Goal: Information Seeking & Learning: Learn about a topic

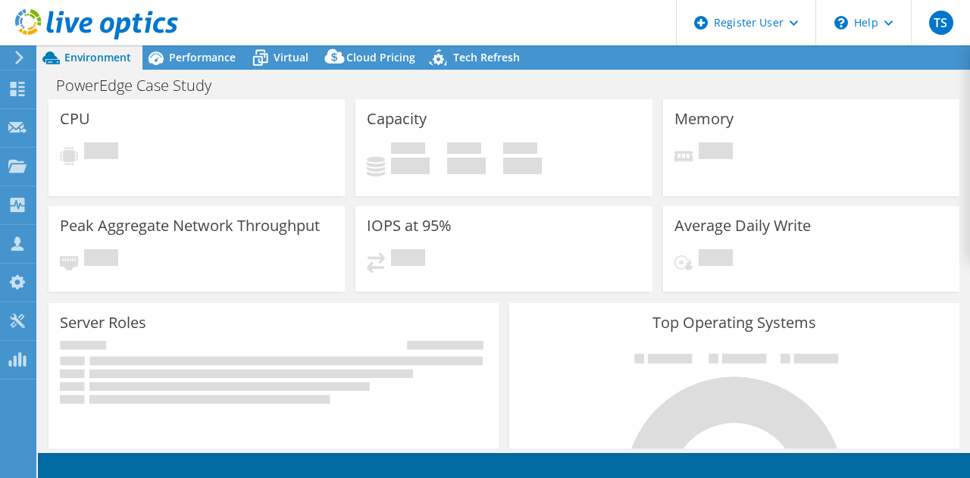
select select "USD"
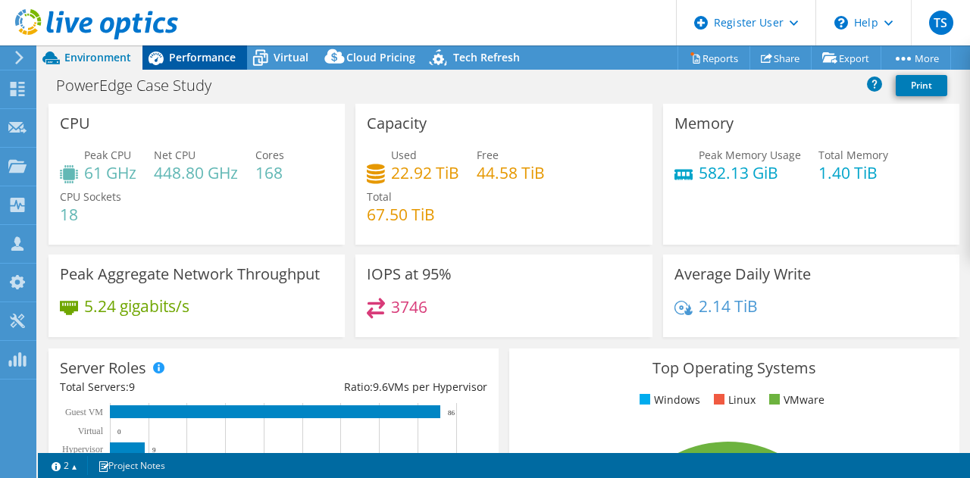
click at [176, 52] on span "Performance" at bounding box center [202, 57] width 67 height 14
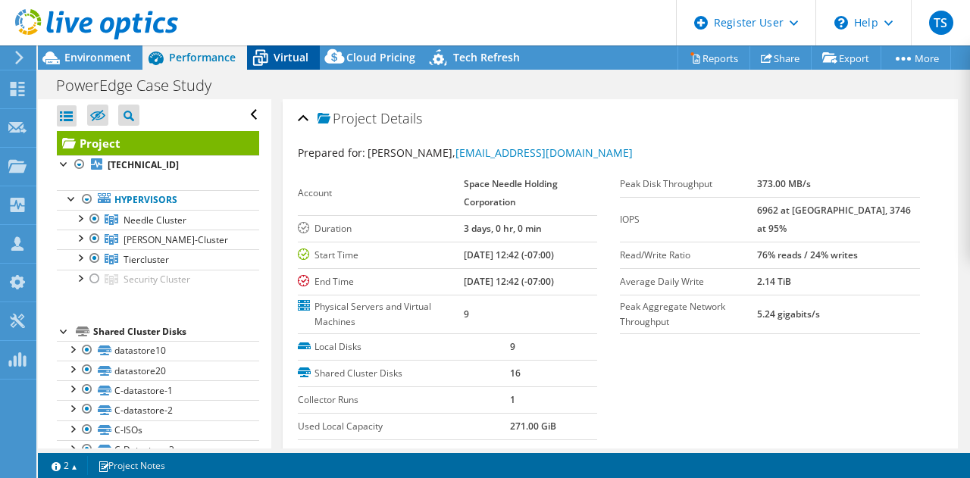
click at [289, 58] on span "Virtual" at bounding box center [290, 57] width 35 height 14
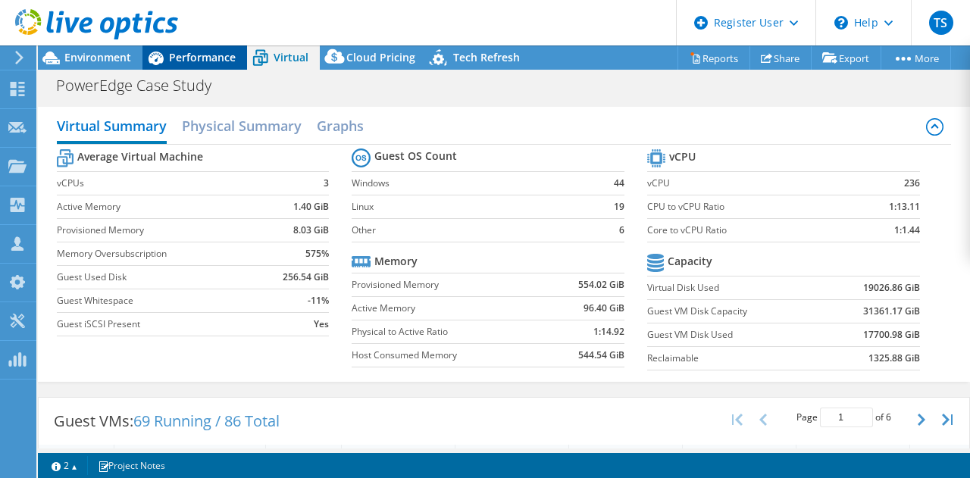
click at [184, 58] on span "Performance" at bounding box center [202, 57] width 67 height 14
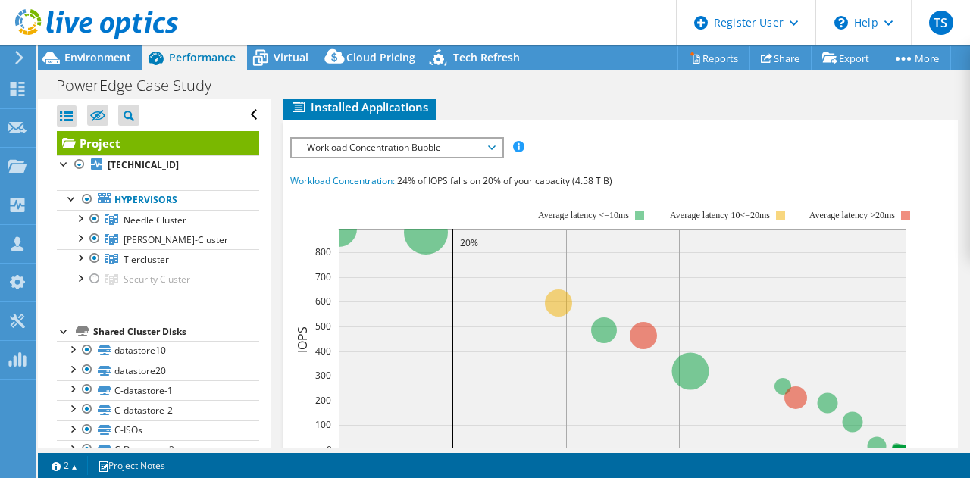
scroll to position [379, 0]
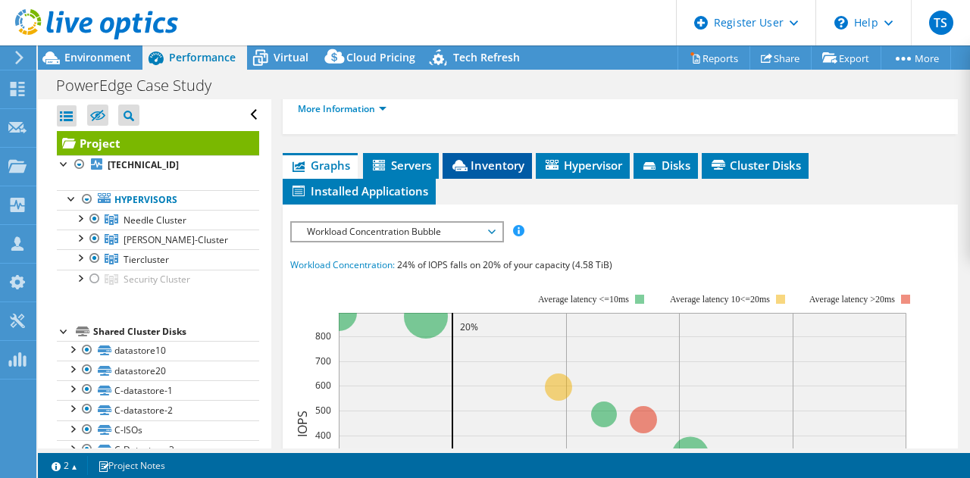
click at [495, 165] on span "Inventory" at bounding box center [487, 165] width 74 height 15
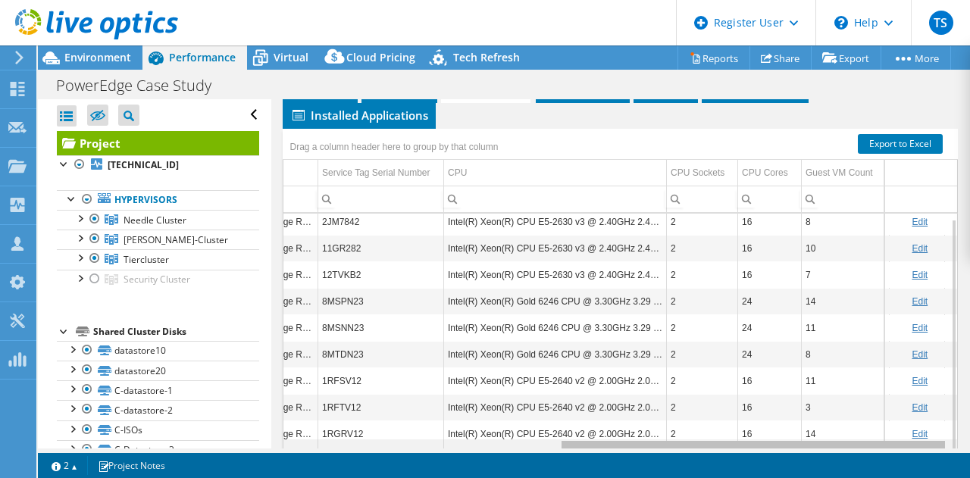
scroll to position [0, 475]
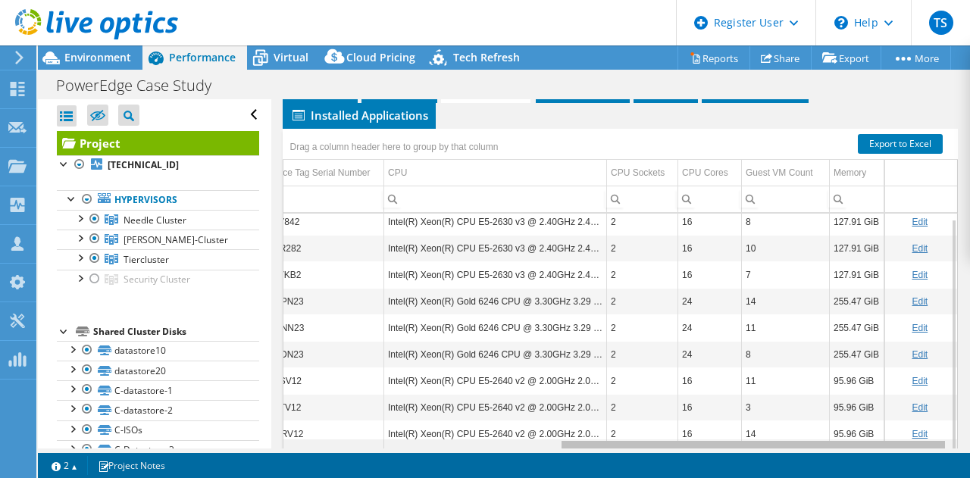
drag, startPoint x: 536, startPoint y: 442, endPoint x: 827, endPoint y: 453, distance: 291.1
click at [827, 453] on body "TS Dell User Tejas S Tejas.S3@dell.com Dell My Profile Log Out \n Help Explore …" at bounding box center [485, 239] width 970 height 478
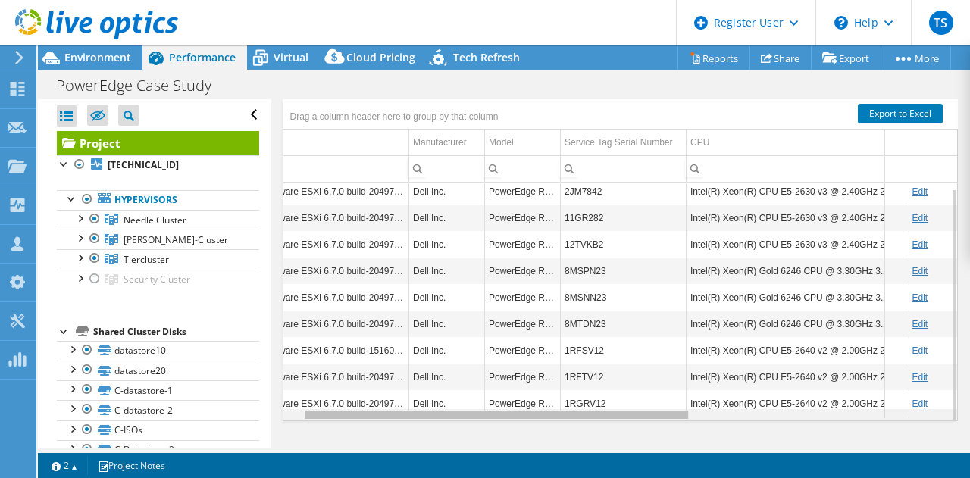
scroll to position [0, 0]
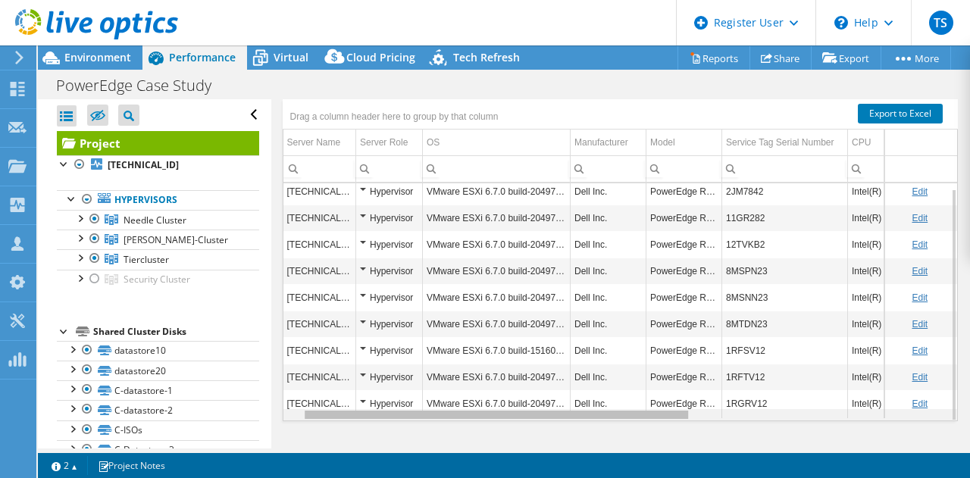
drag, startPoint x: 580, startPoint y: 413, endPoint x: 232, endPoint y: 388, distance: 348.6
click at [232, 388] on body "TS Dell User Tejas S Tejas.S3@dell.com Dell My Profile Log Out \n Help Explore …" at bounding box center [485, 239] width 970 height 478
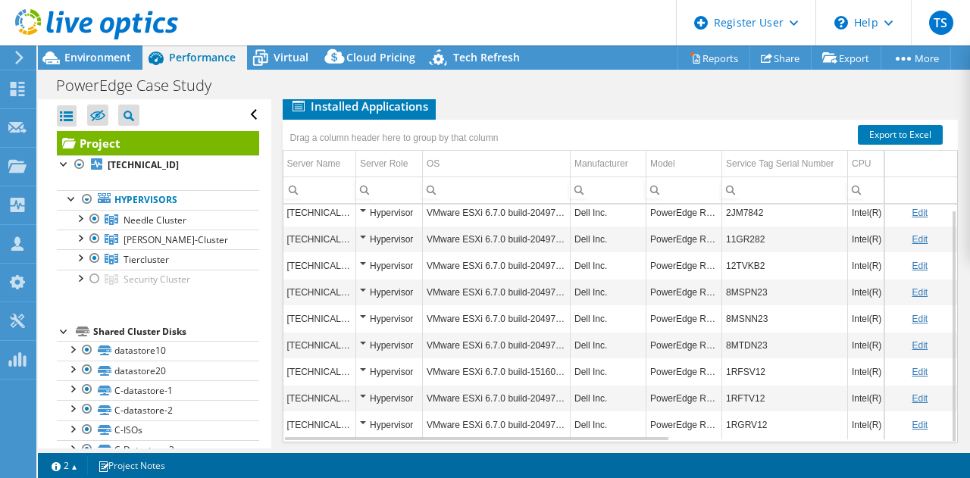
scroll to position [485, 0]
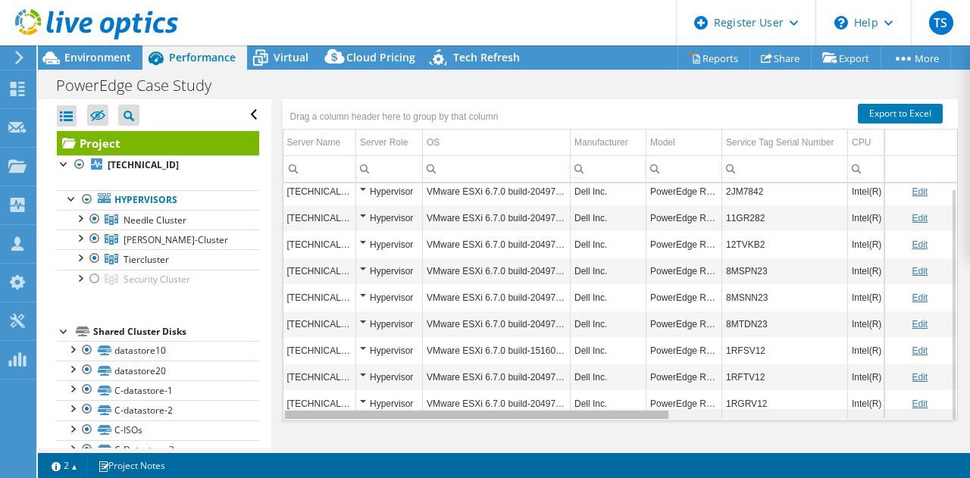
drag, startPoint x: 550, startPoint y: 409, endPoint x: 407, endPoint y: 380, distance: 146.2
click at [433, 402] on body "TS Dell User Tejas S Tejas.S3@dell.com Dell My Profile Log Out \n Help Explore …" at bounding box center [485, 239] width 970 height 478
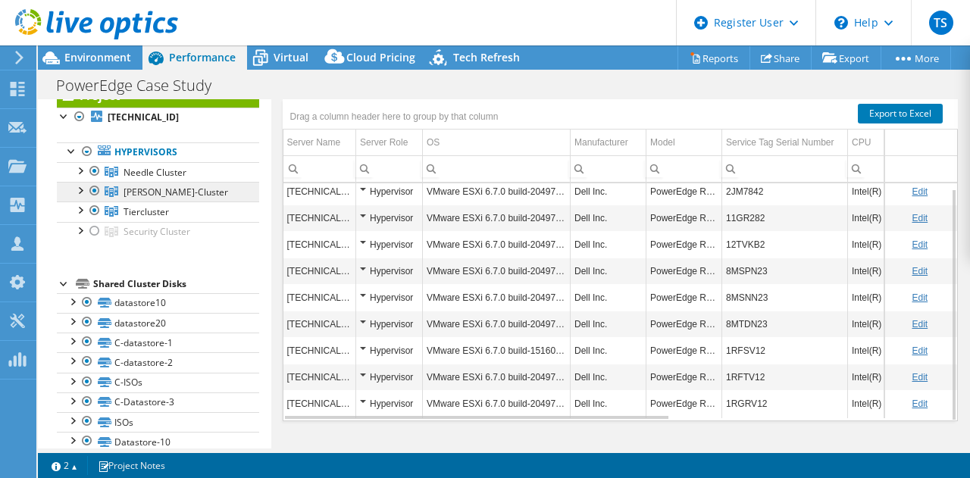
scroll to position [0, 0]
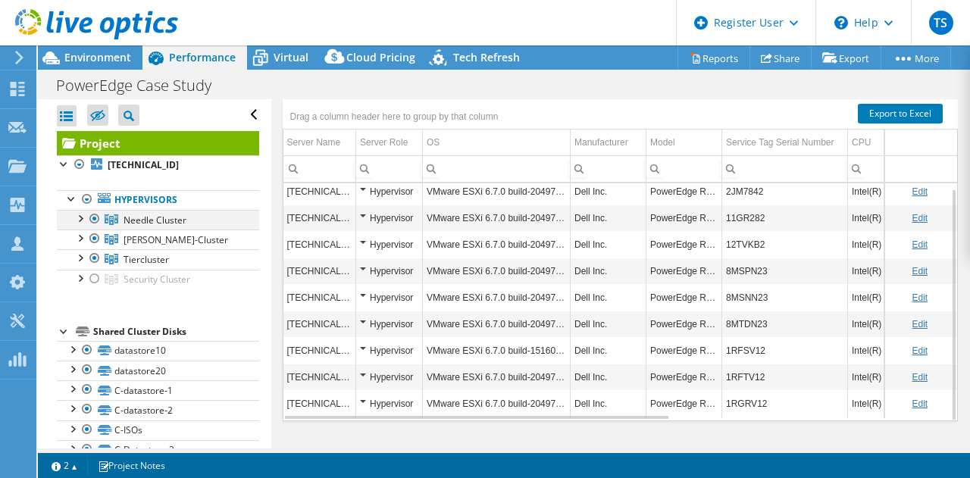
click at [77, 217] on div at bounding box center [79, 217] width 15 height 15
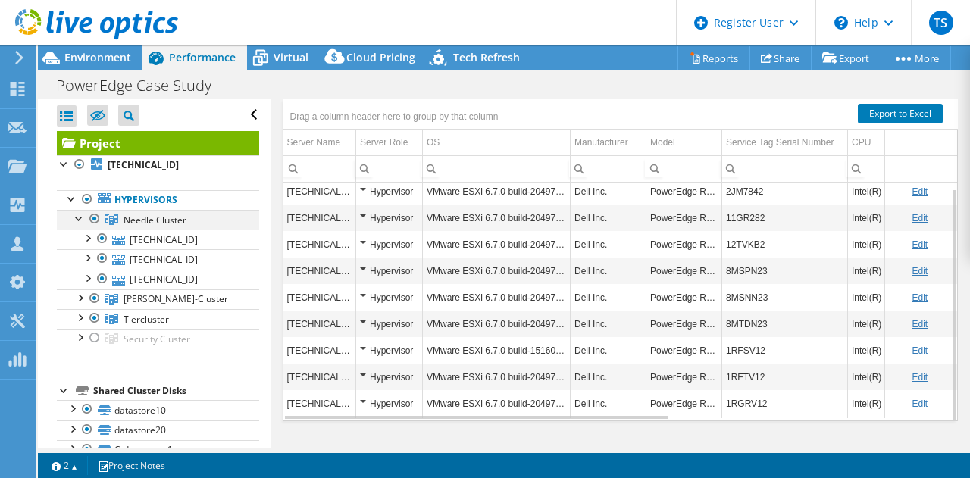
click at [77, 217] on div at bounding box center [79, 217] width 15 height 15
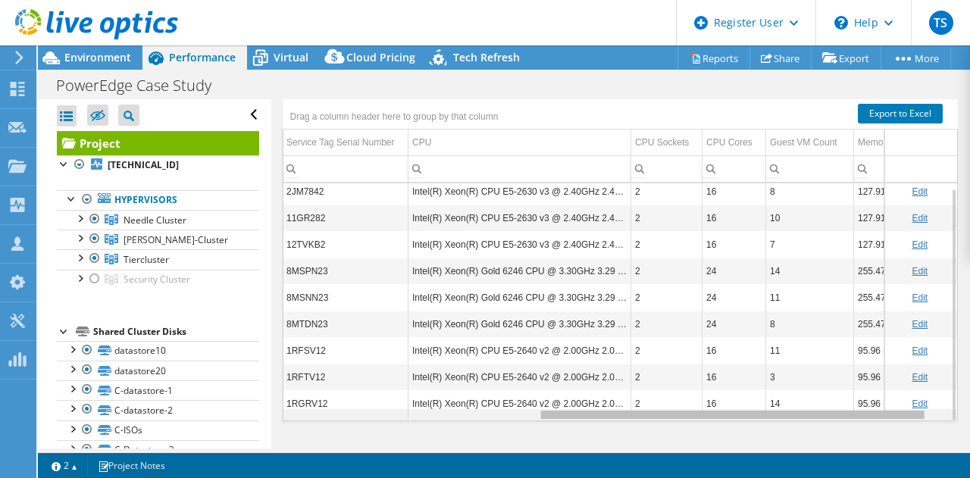
drag, startPoint x: 635, startPoint y: 413, endPoint x: 848, endPoint y: 327, distance: 230.2
click at [899, 424] on body "TS Dell User Tejas S Tejas.S3@dell.com Dell My Profile Log Out \n Help Explore …" at bounding box center [485, 239] width 970 height 478
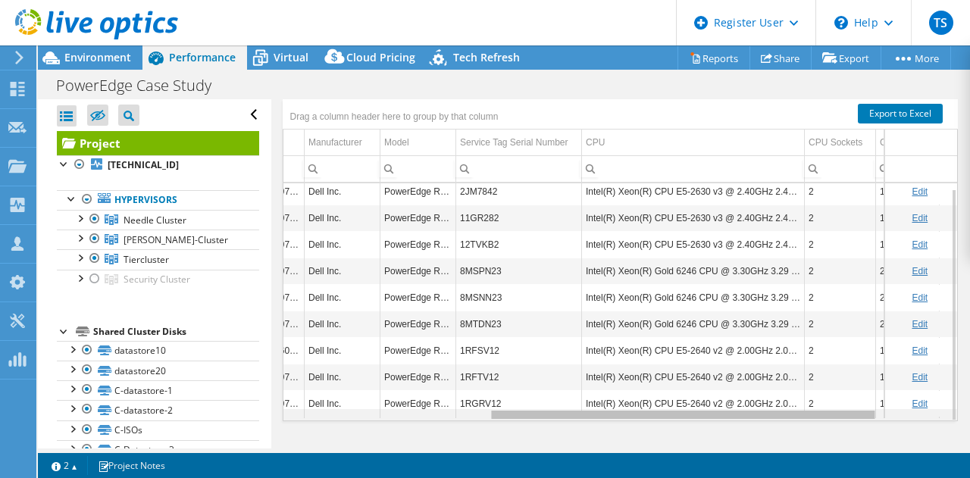
drag, startPoint x: 788, startPoint y: 414, endPoint x: 748, endPoint y: 405, distance: 40.6
click at [748, 405] on body "TS Dell User Tejas S Tejas.S3@dell.com Dell My Profile Log Out \n Help Explore …" at bounding box center [485, 239] width 970 height 478
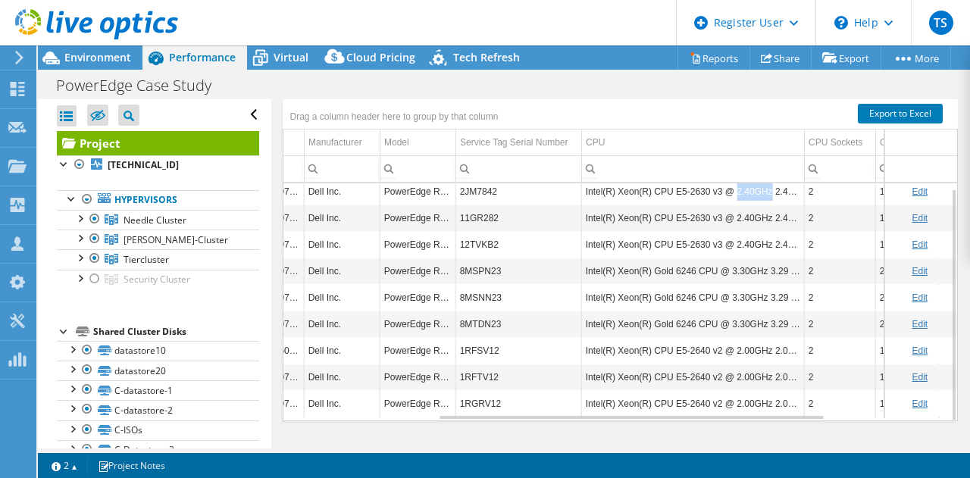
drag, startPoint x: 727, startPoint y: 184, endPoint x: 760, endPoint y: 190, distance: 33.1
click at [760, 190] on td "Intel(R) Xeon(R) CPU E5-2630 v3 @ 2.40GHz 2.40 GHz" at bounding box center [692, 191] width 223 height 27
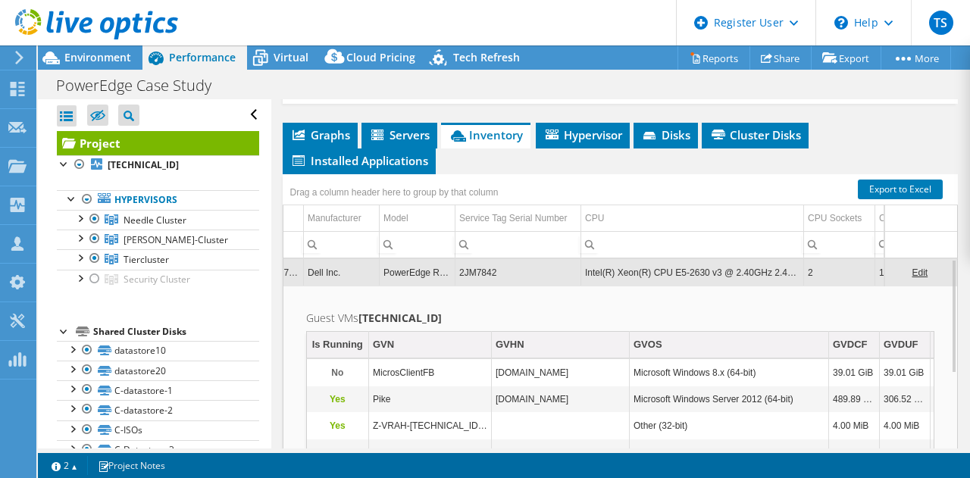
click at [465, 134] on icon at bounding box center [458, 135] width 15 height 11
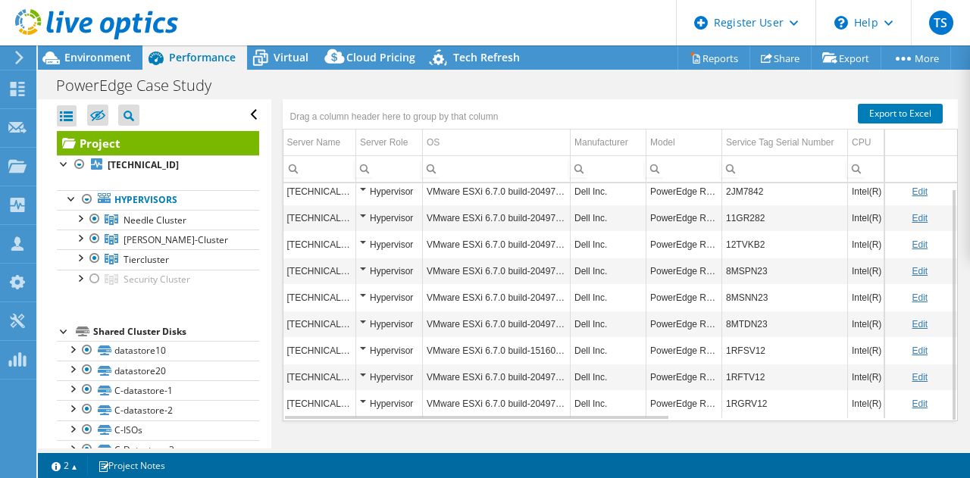
click at [677, 186] on td "PowerEdge R630" at bounding box center [684, 191] width 76 height 27
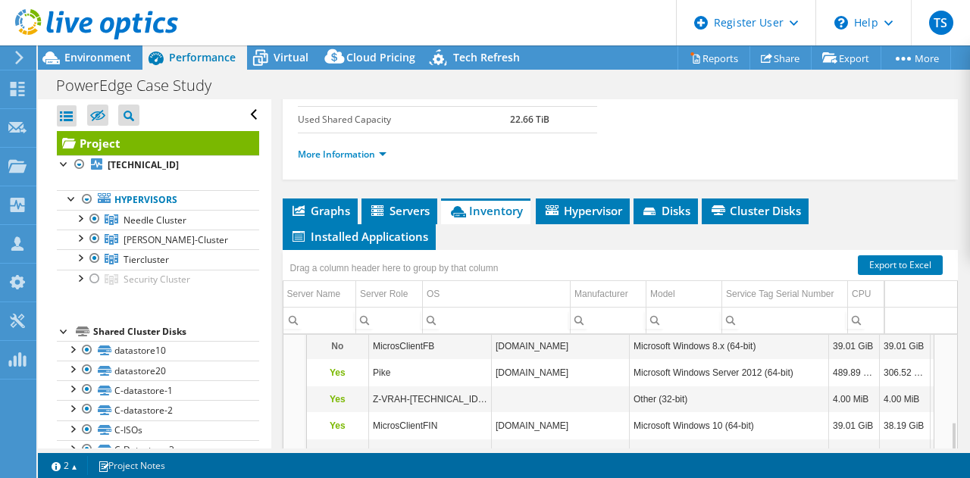
click at [465, 208] on icon at bounding box center [458, 211] width 15 height 11
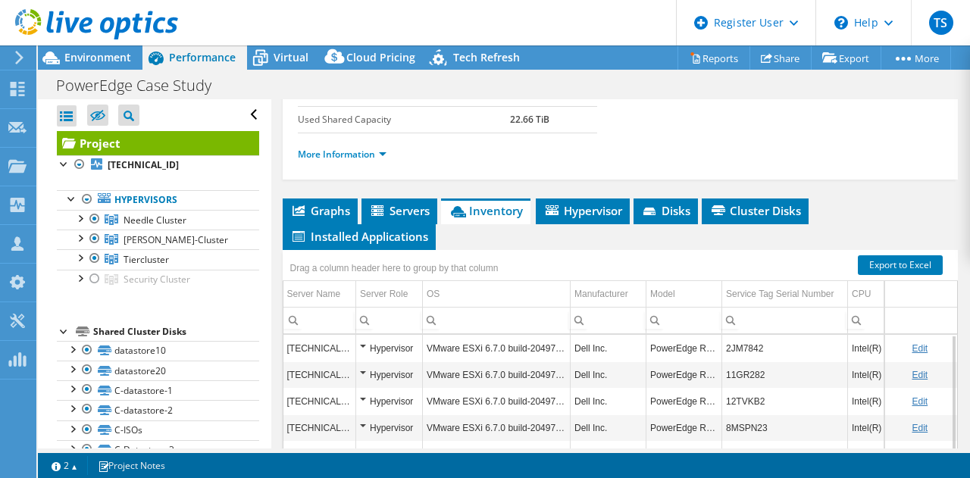
click at [118, 50] on div at bounding box center [89, 25] width 178 height 51
click at [121, 52] on span "Environment" at bounding box center [97, 57] width 67 height 14
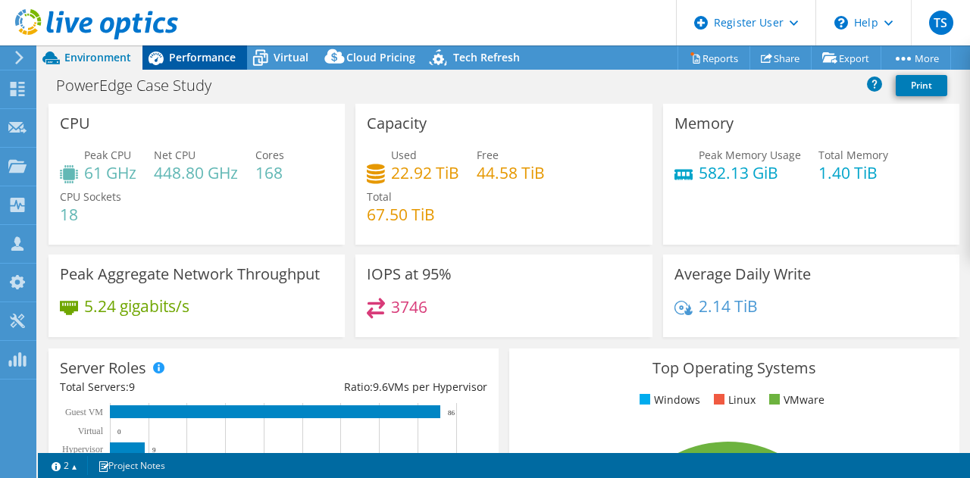
click at [179, 60] on span "Performance" at bounding box center [202, 57] width 67 height 14
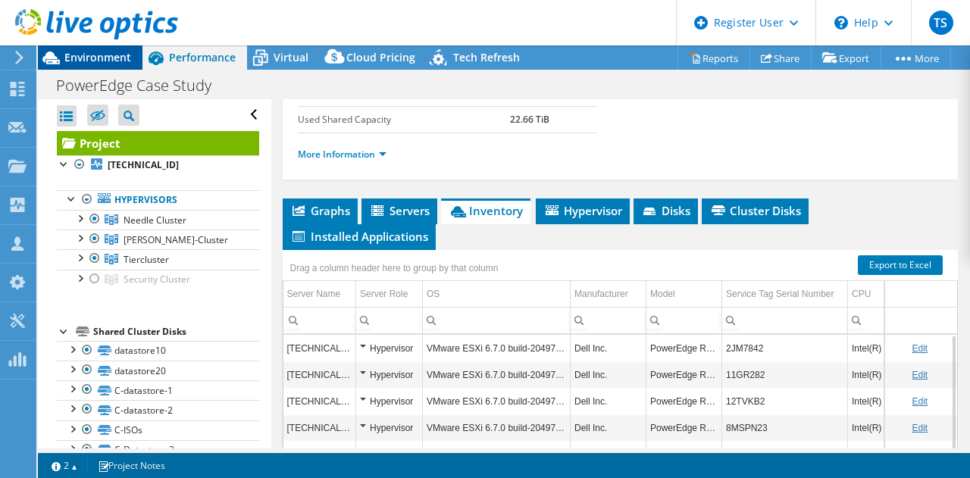
click at [126, 53] on span "Environment" at bounding box center [97, 57] width 67 height 14
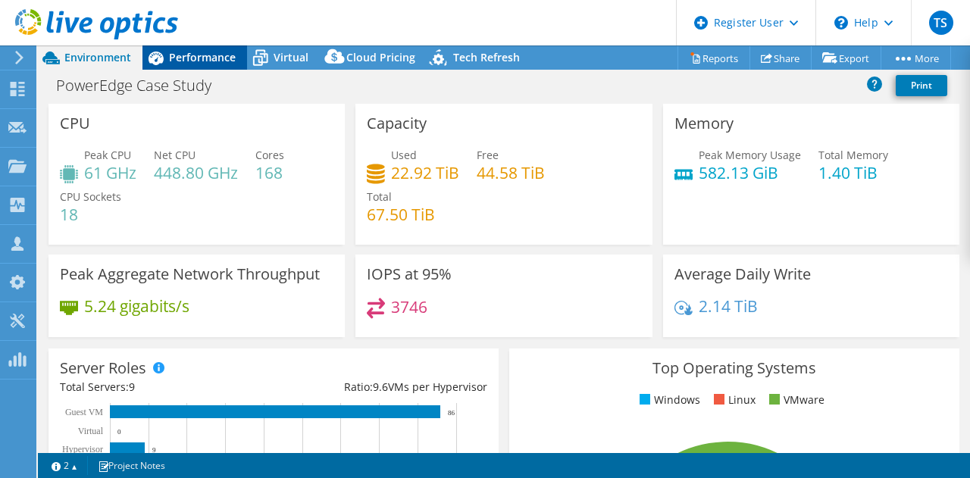
click at [177, 57] on span "Performance" at bounding box center [202, 57] width 67 height 14
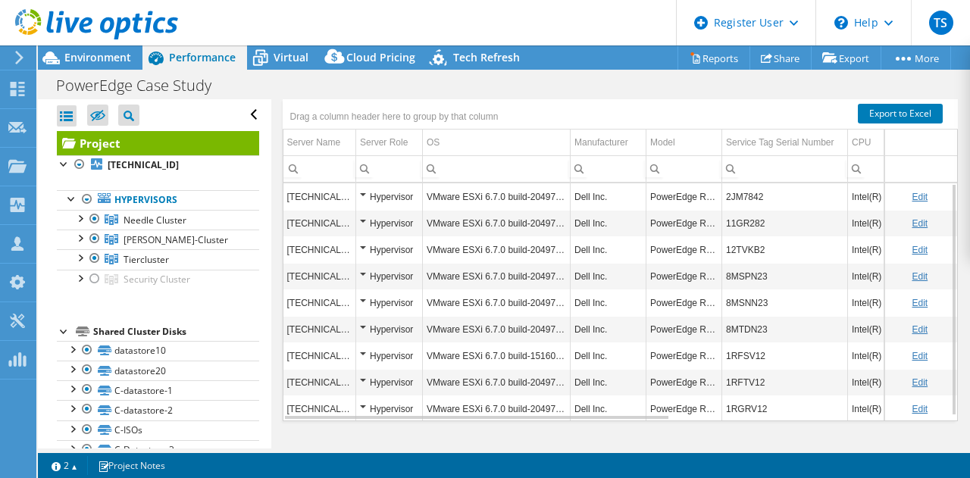
click at [702, 188] on td "PowerEdge R630" at bounding box center [684, 196] width 76 height 27
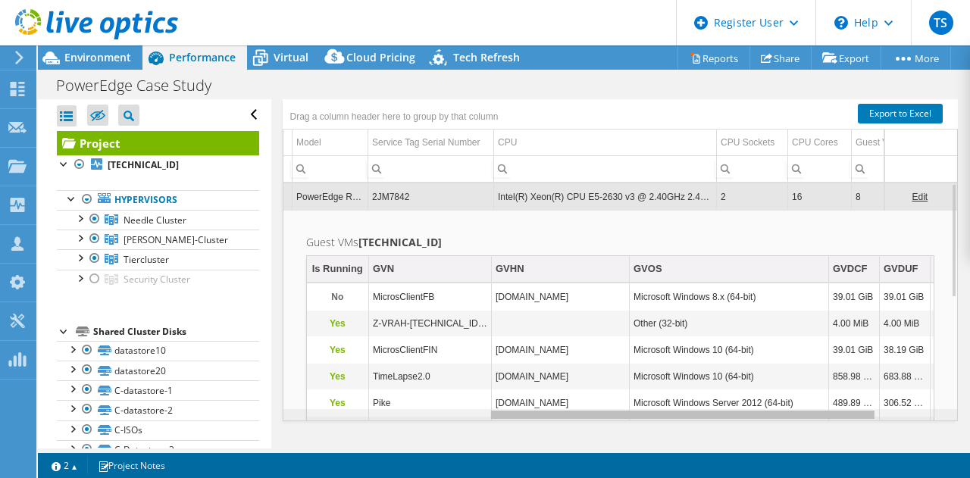
scroll to position [0, 221]
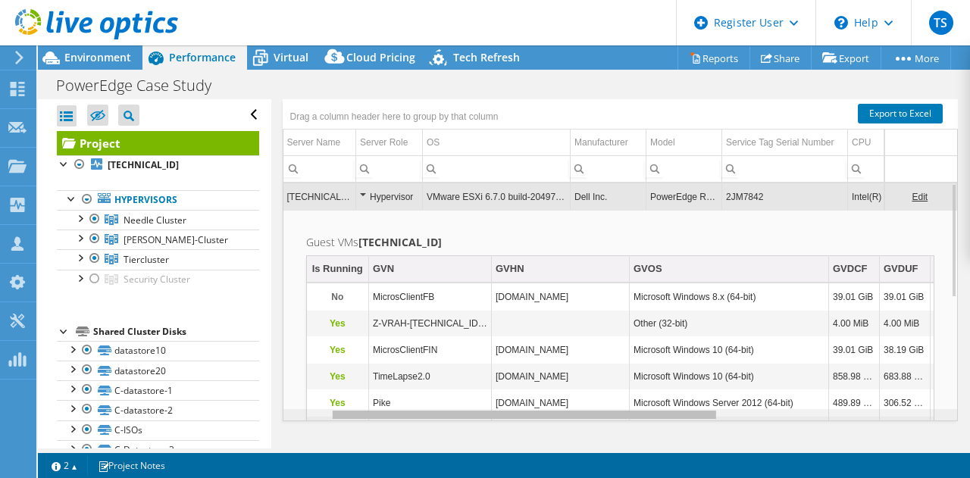
drag, startPoint x: 638, startPoint y: 410, endPoint x: 580, endPoint y: 392, distance: 60.2
click at [583, 396] on body "TS Dell User Tejas S Tejas.S3@dell.com Dell My Profile Log Out \n Help Explore …" at bounding box center [485, 239] width 970 height 478
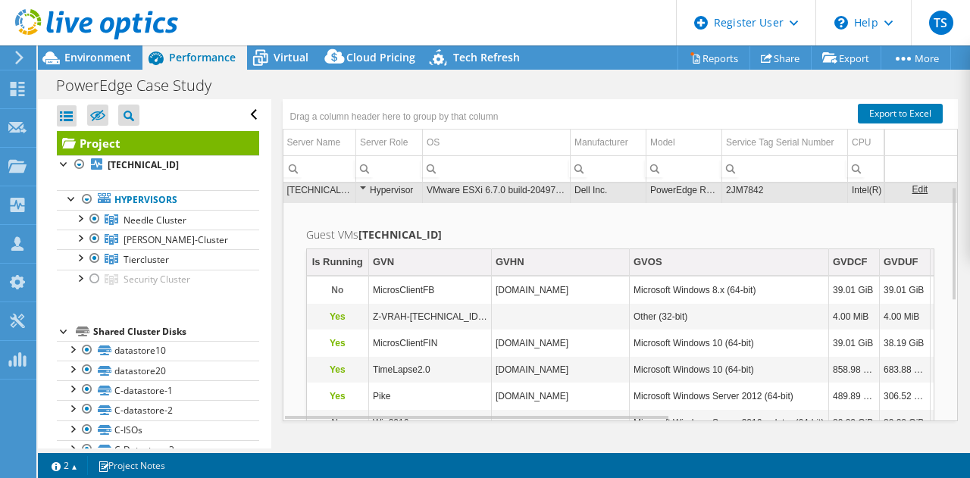
scroll to position [98, 0]
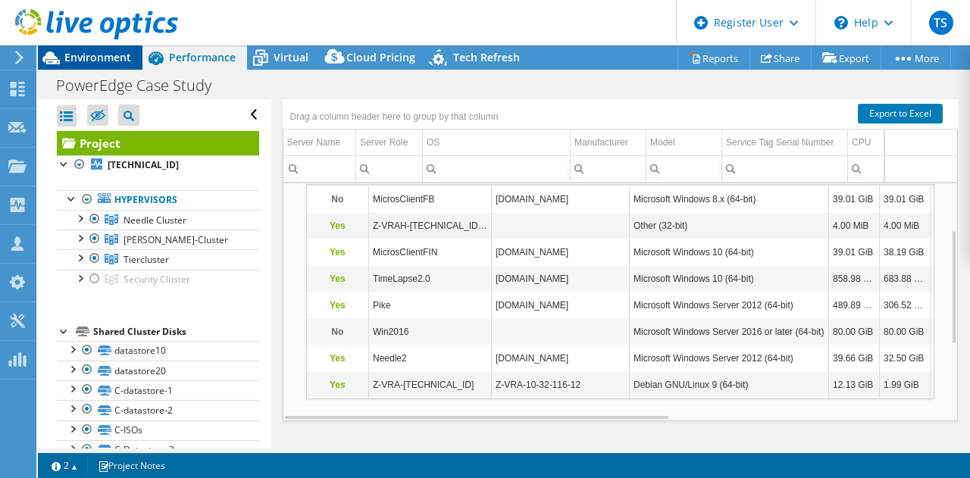
click at [97, 52] on span "Environment" at bounding box center [97, 57] width 67 height 14
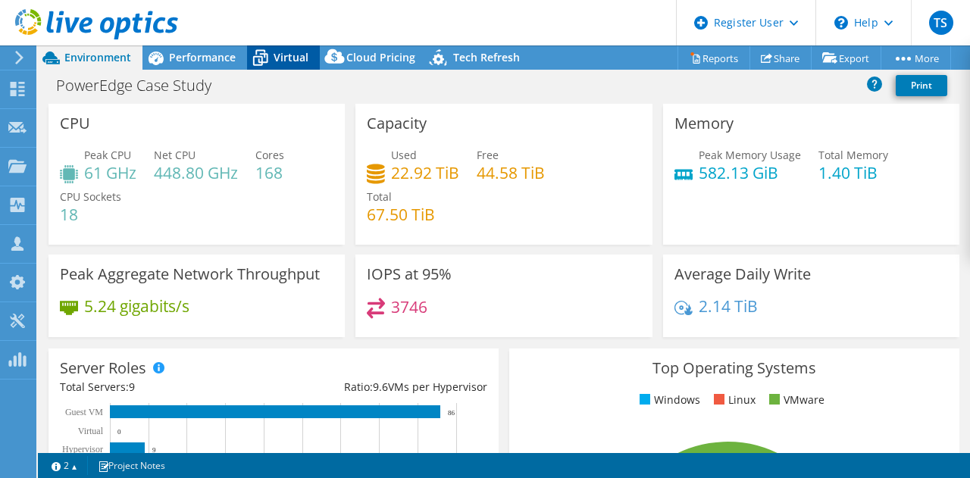
click at [270, 62] on icon at bounding box center [260, 58] width 27 height 27
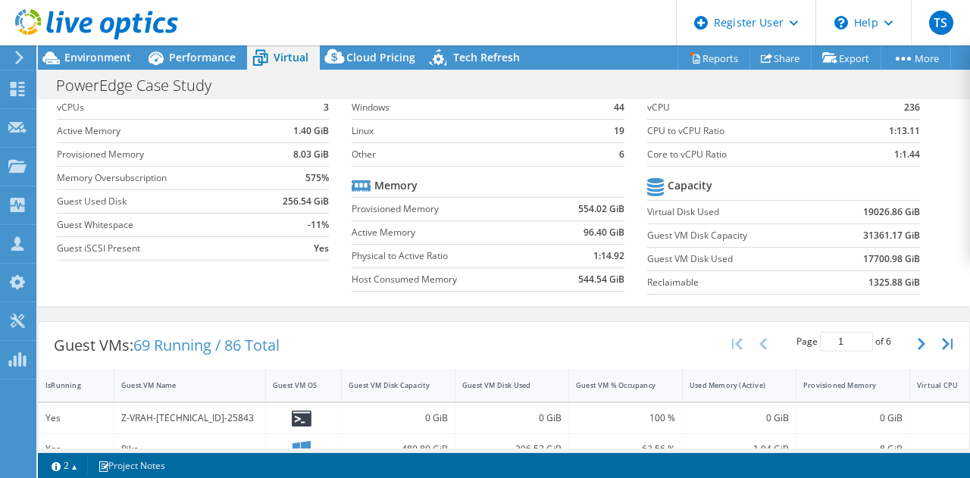
scroll to position [0, 0]
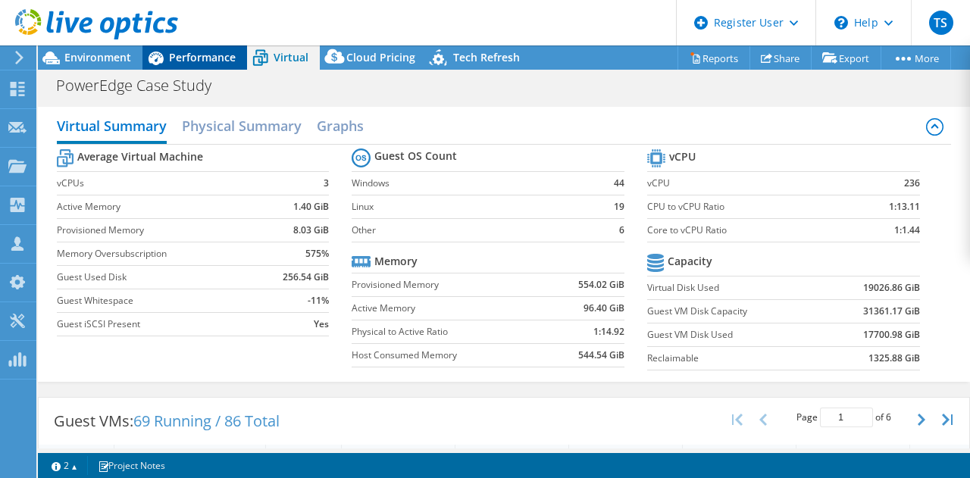
click at [198, 52] on span "Performance" at bounding box center [202, 57] width 67 height 14
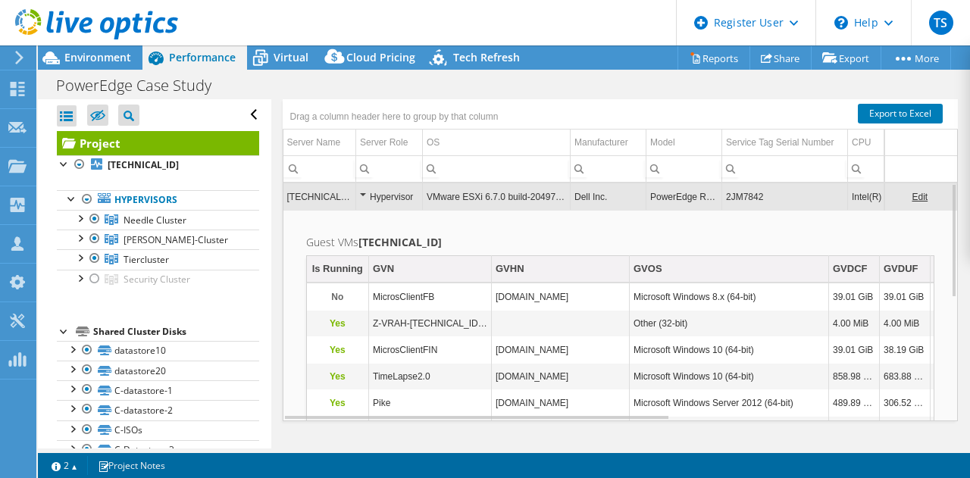
scroll to position [258, 0]
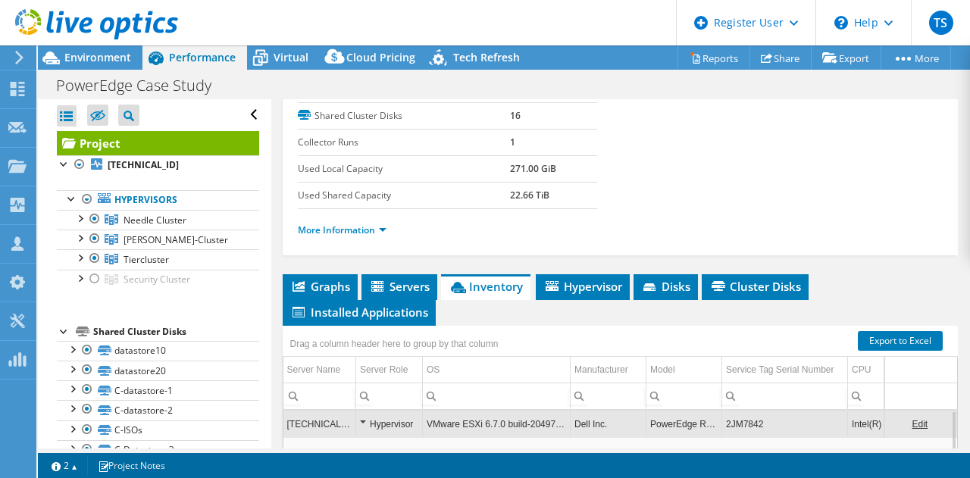
click at [502, 279] on span "Inventory" at bounding box center [485, 286] width 74 height 15
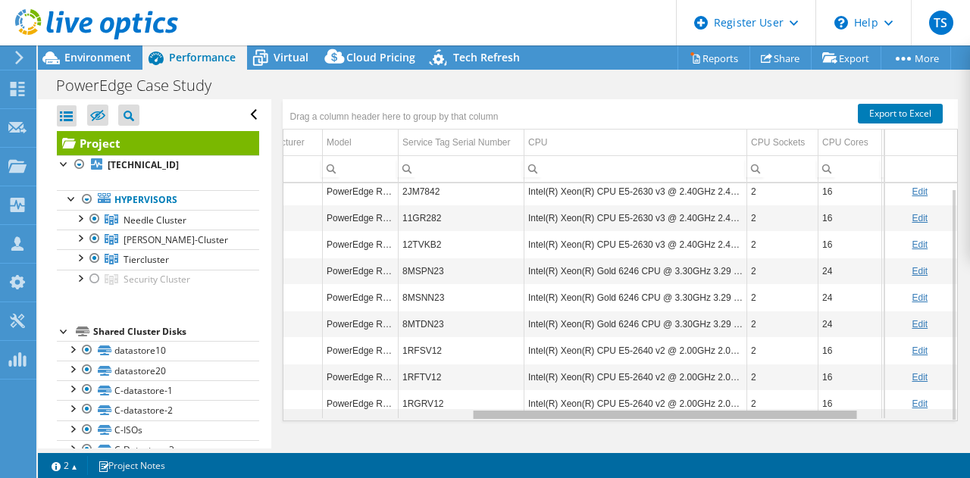
scroll to position [5, 344]
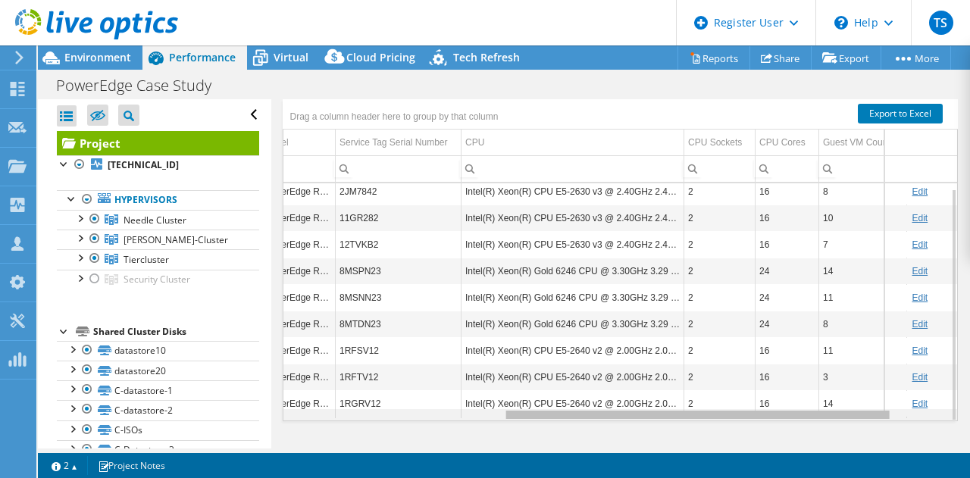
drag, startPoint x: 658, startPoint y: 408, endPoint x: 891, endPoint y: 430, distance: 233.6
click at [891, 430] on body "TS Dell User Tejas S Tejas.S3@dell.com Dell My Profile Log Out \n Help Explore …" at bounding box center [485, 239] width 970 height 478
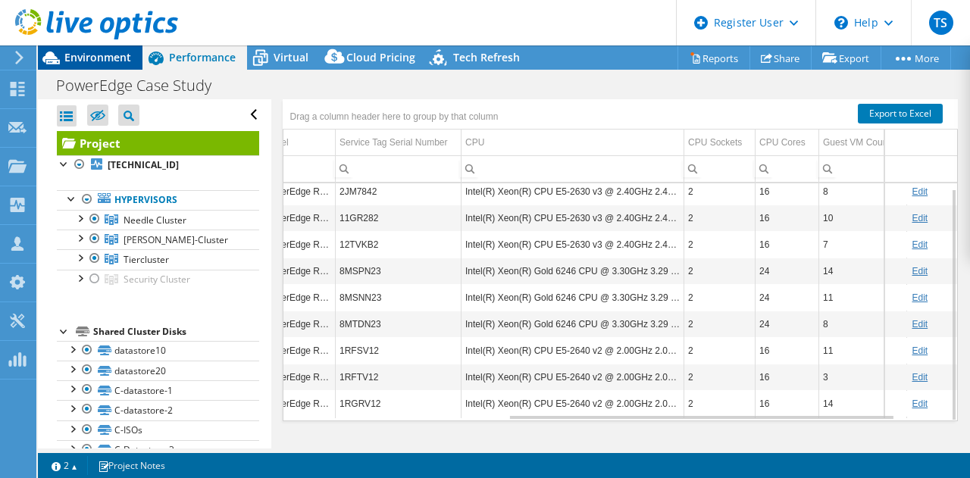
click at [95, 55] on span "Environment" at bounding box center [97, 57] width 67 height 14
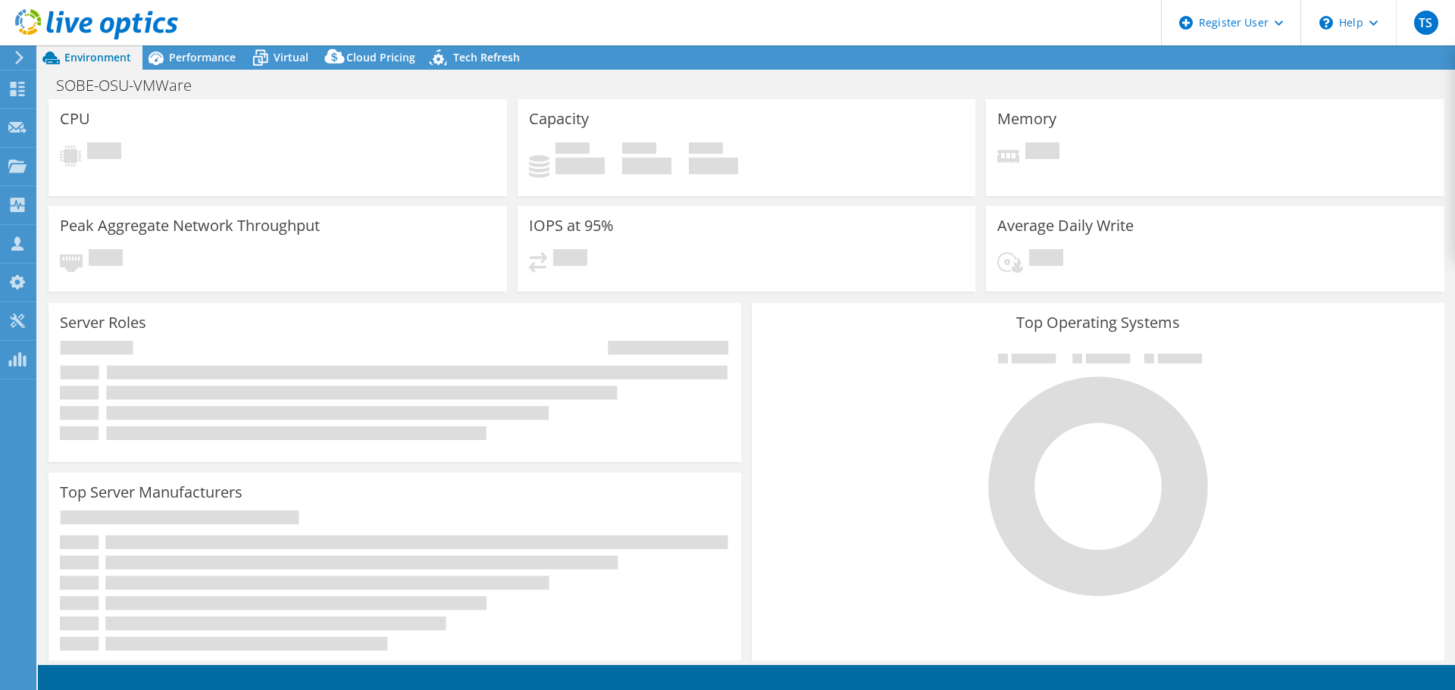
select select "USD"
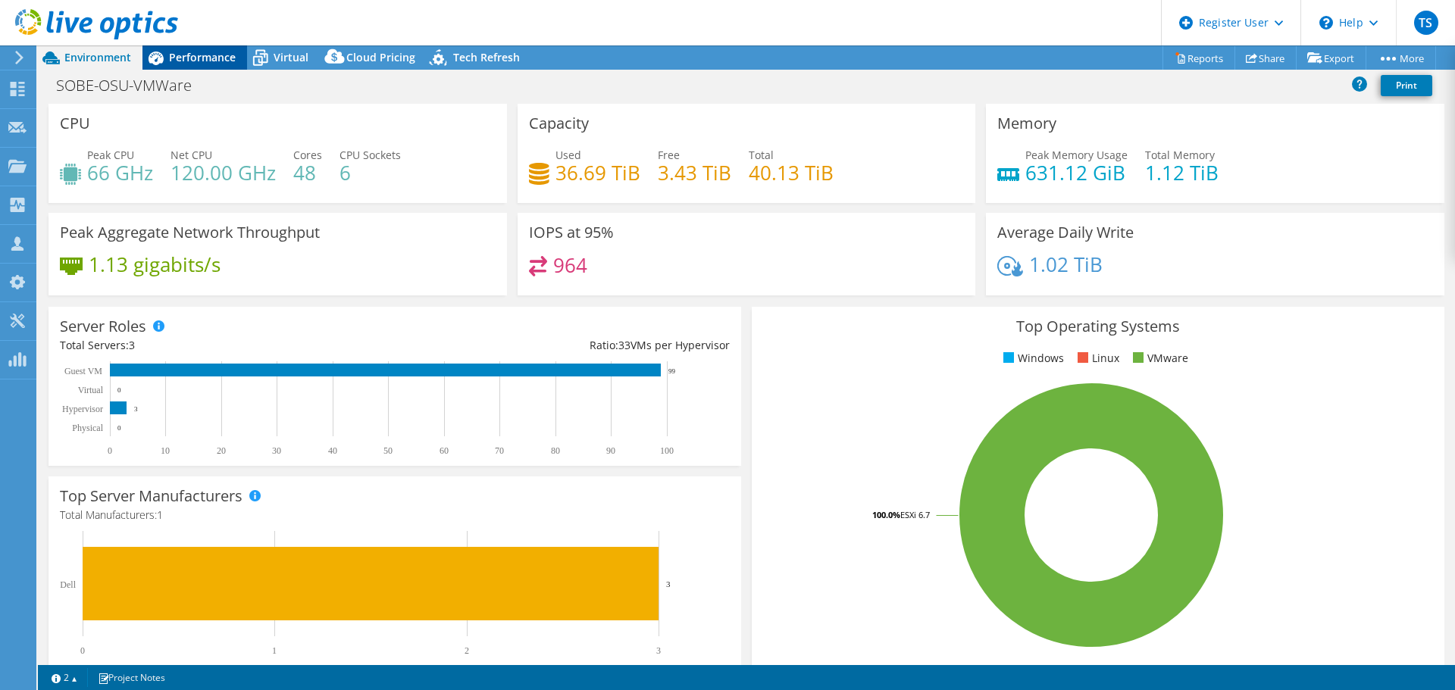
click at [196, 55] on span "Performance" at bounding box center [202, 57] width 67 height 14
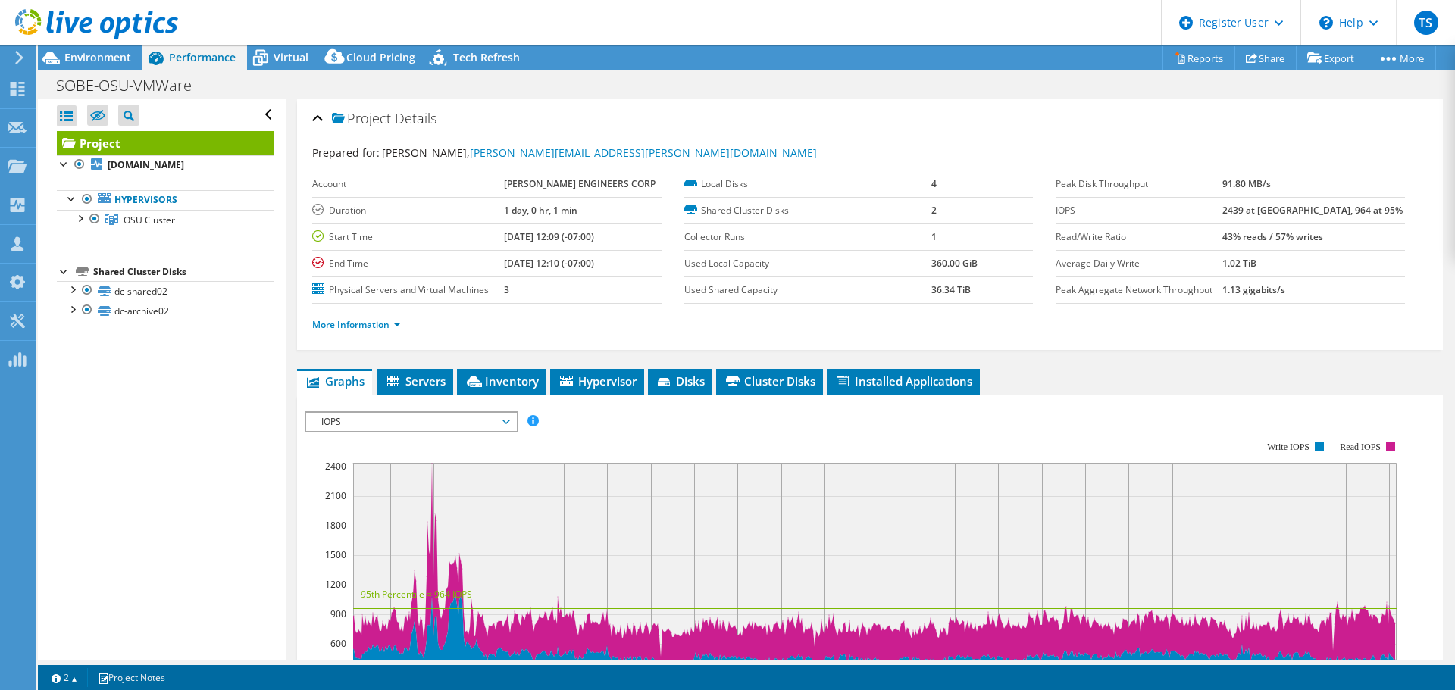
drag, startPoint x: 1255, startPoint y: 208, endPoint x: 1307, endPoint y: 212, distance: 51.7
click at [1308, 212] on tr "IOPS 2439 at Peak, 964 at 95%" at bounding box center [1229, 210] width 349 height 27
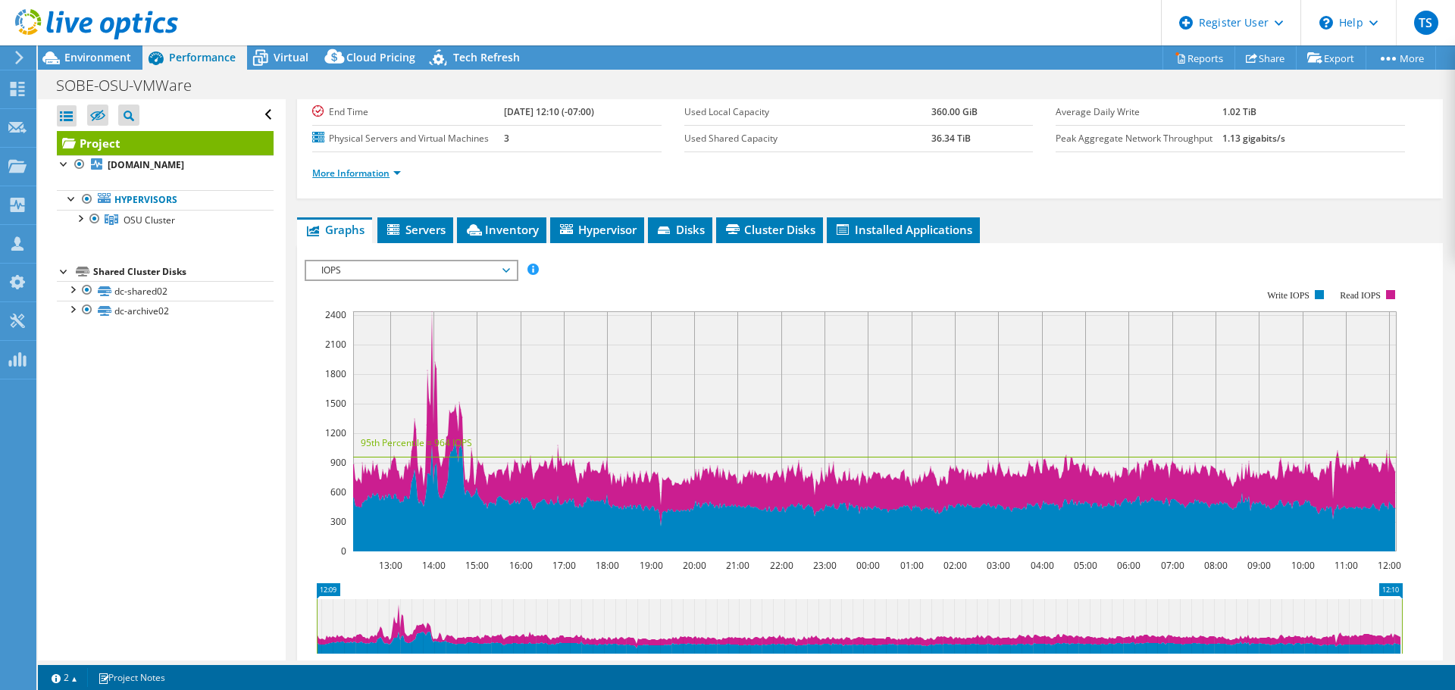
click at [385, 172] on link "More Information" at bounding box center [356, 173] width 89 height 13
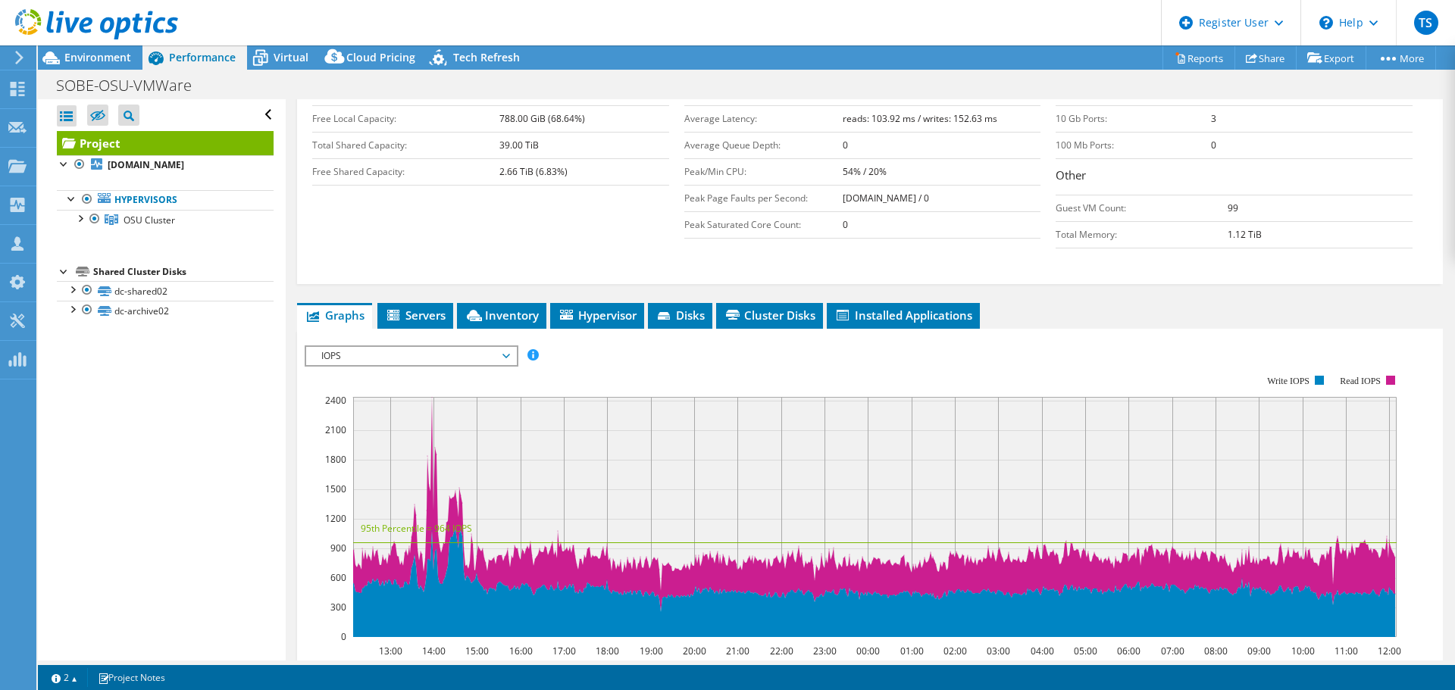
scroll to position [303, 0]
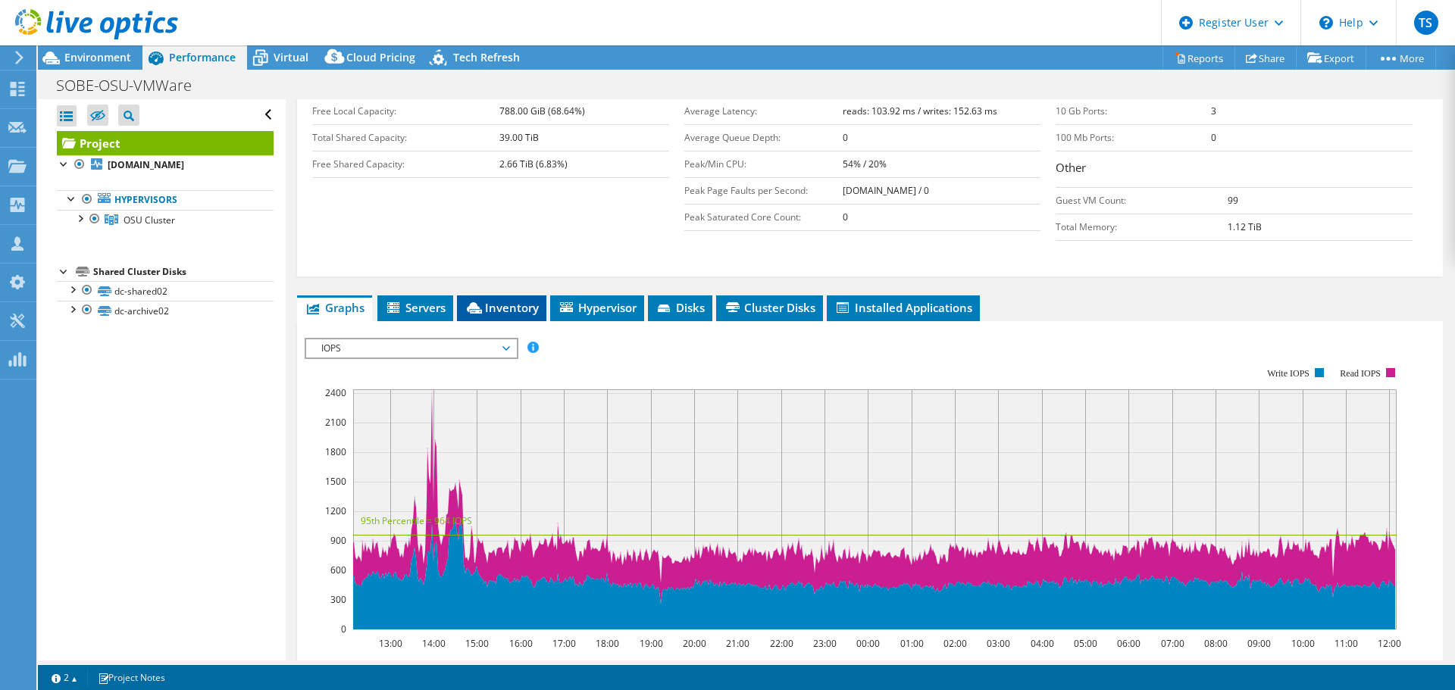
click at [492, 310] on span "Inventory" at bounding box center [501, 307] width 74 height 15
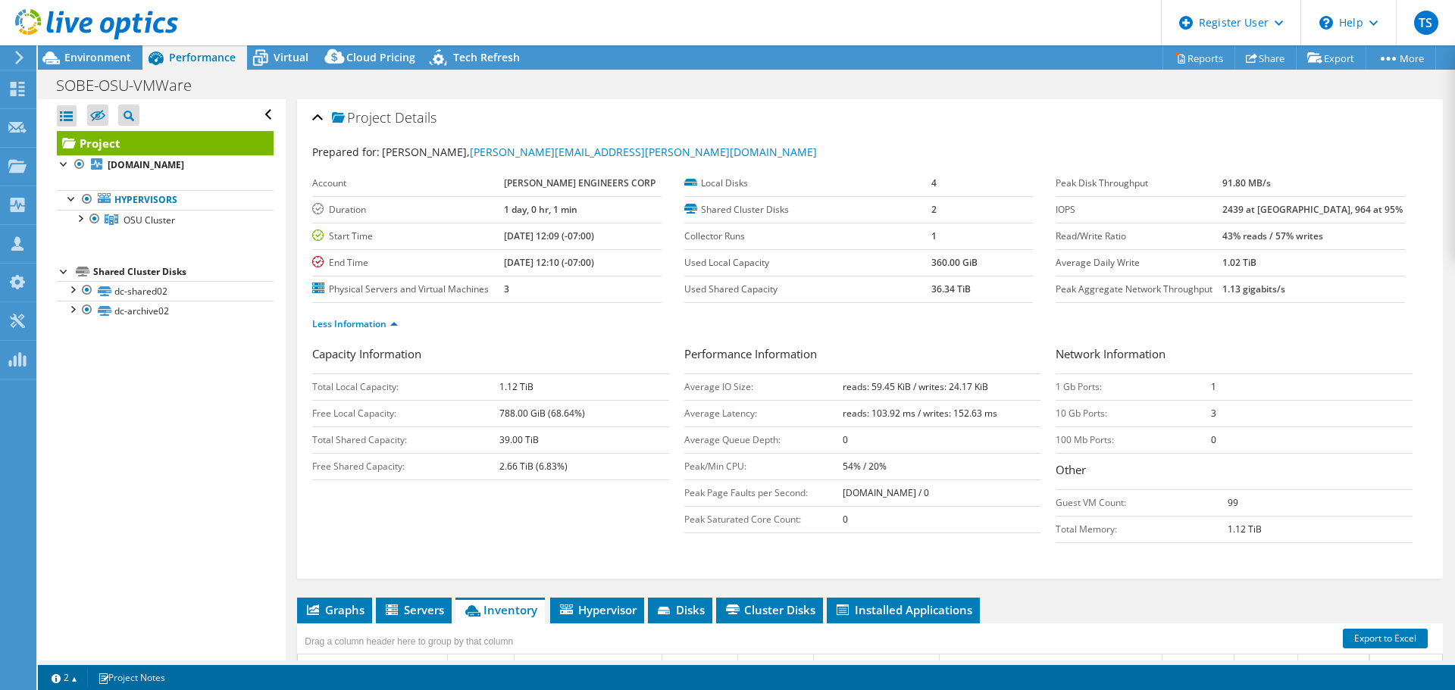
scroll to position [0, 0]
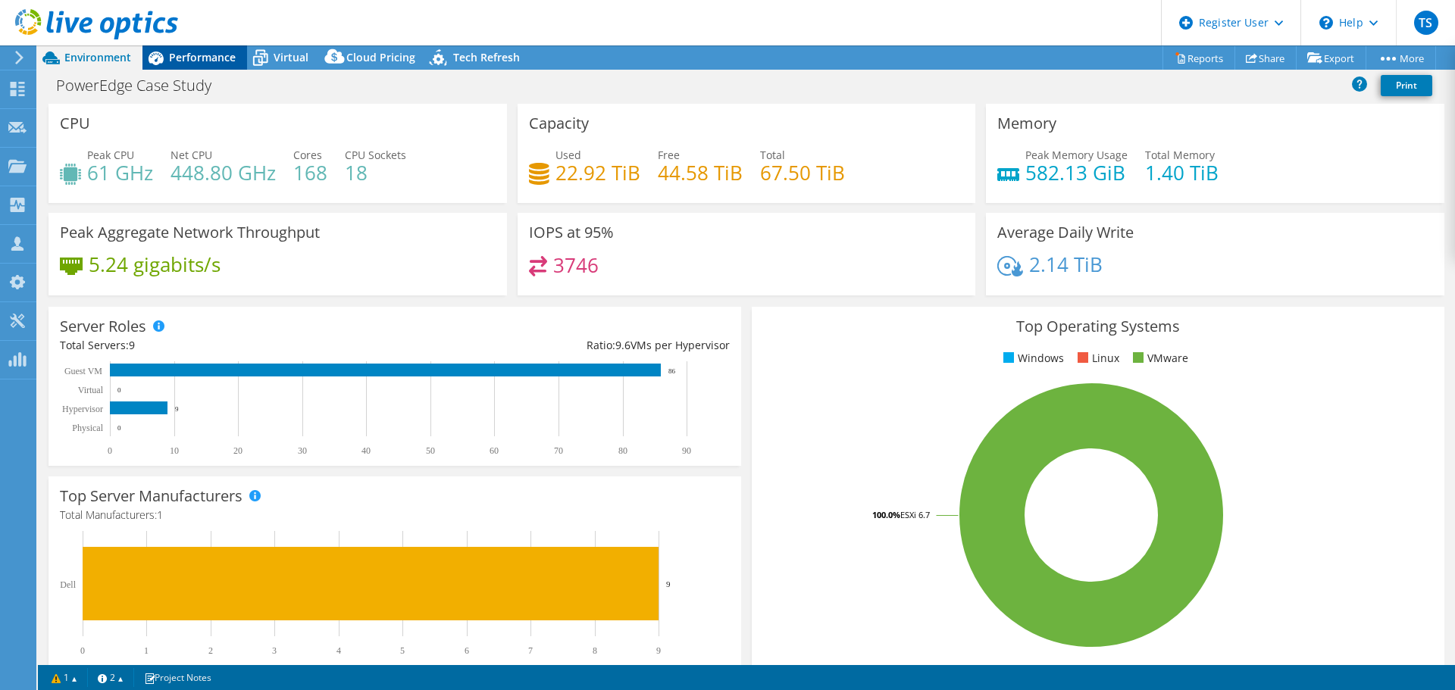
click at [174, 52] on span "Performance" at bounding box center [202, 57] width 67 height 14
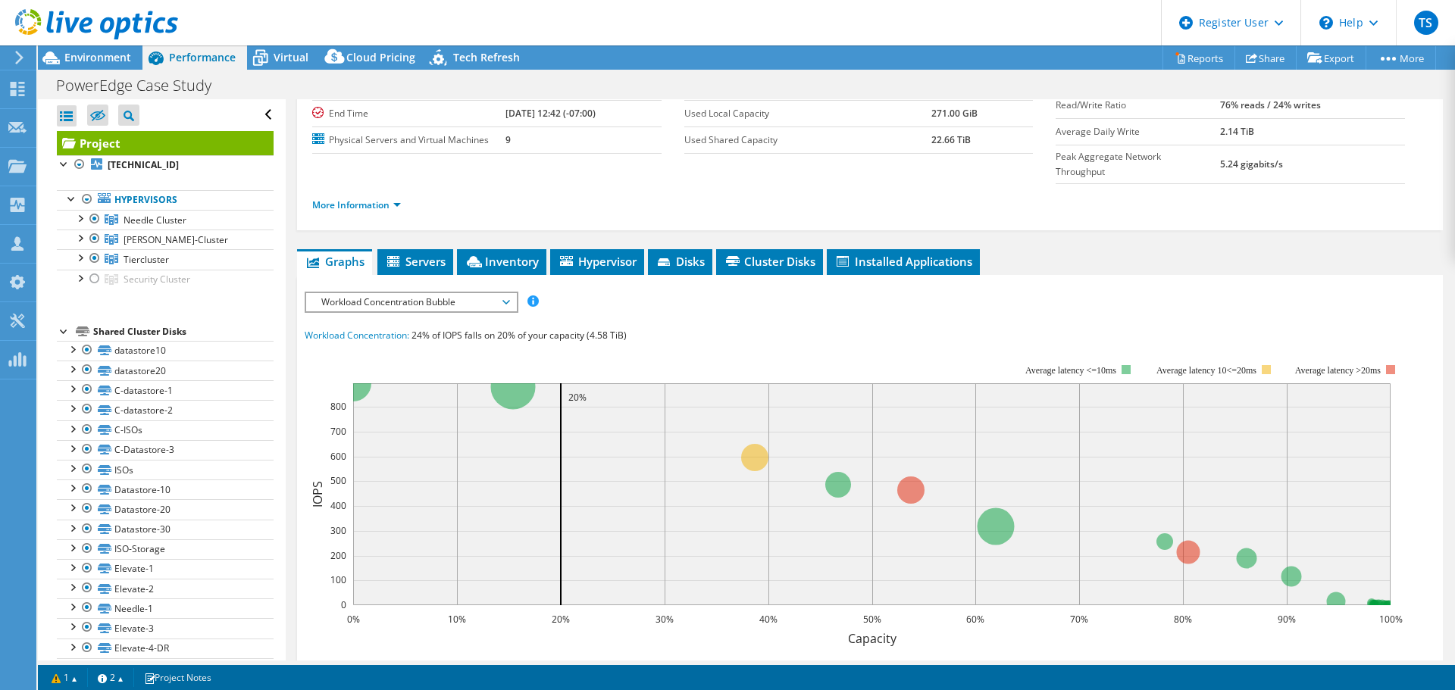
scroll to position [152, 0]
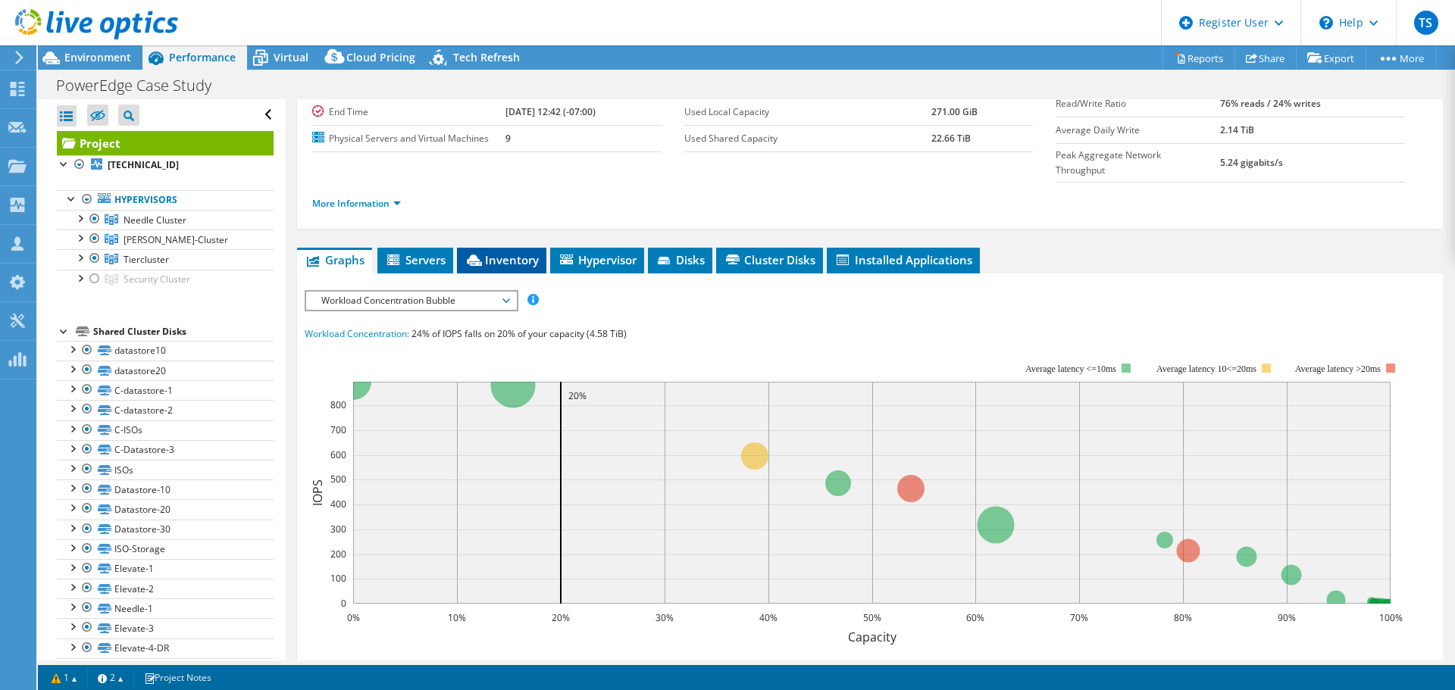
click at [495, 248] on li "Inventory" at bounding box center [501, 261] width 89 height 26
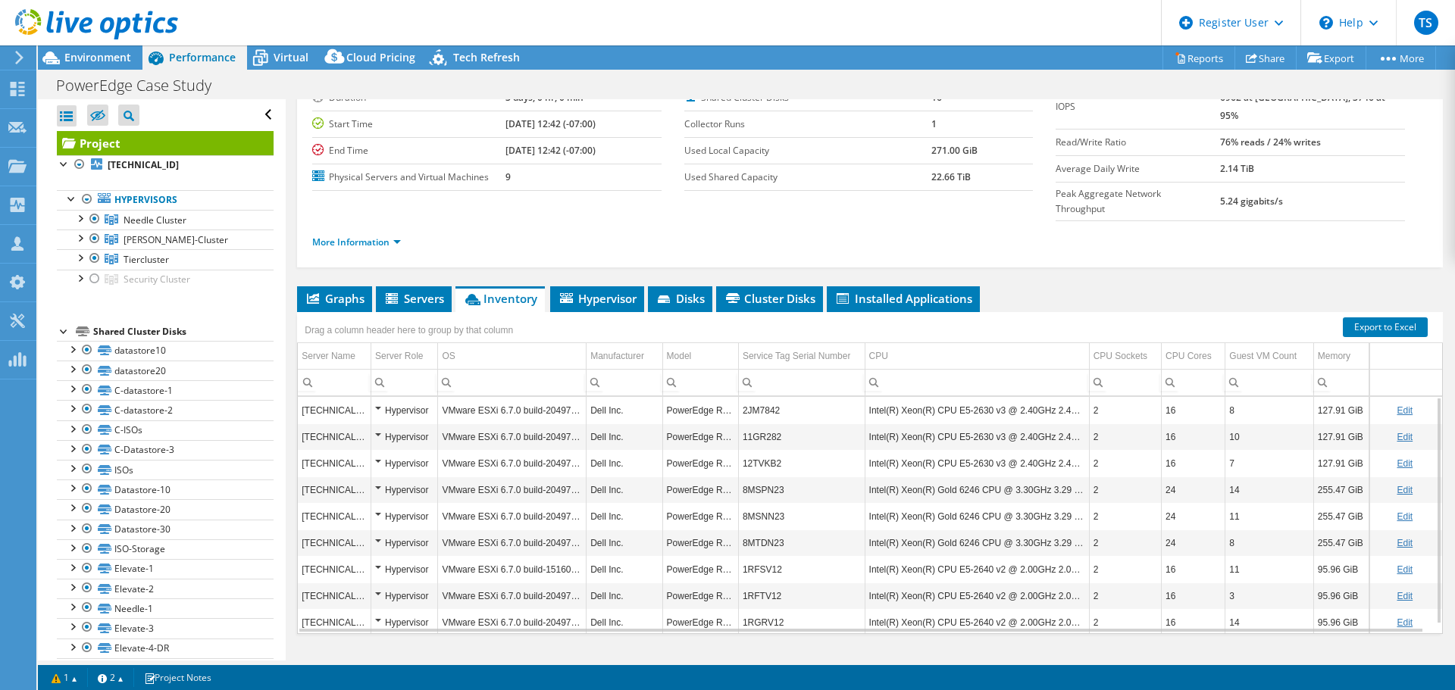
scroll to position [114, 0]
click at [98, 52] on span "Environment" at bounding box center [97, 57] width 67 height 14
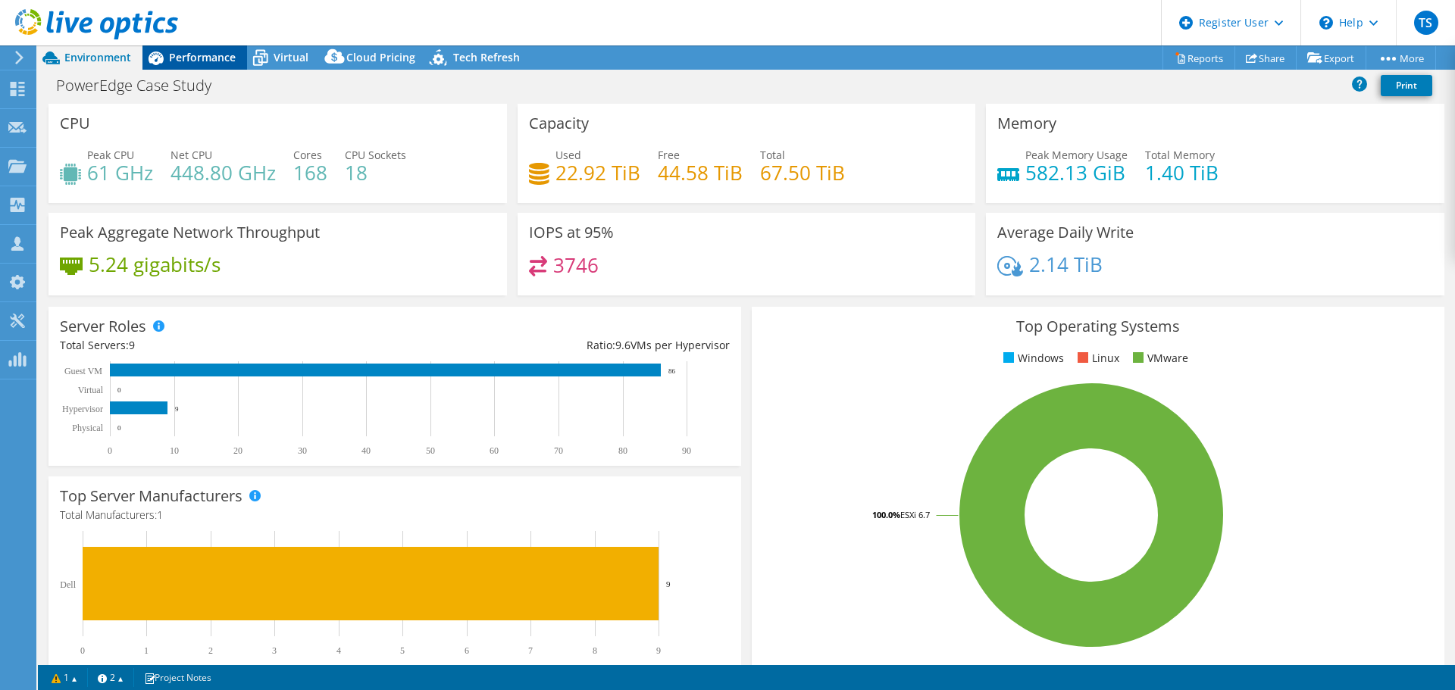
click at [203, 62] on span "Performance" at bounding box center [202, 57] width 67 height 14
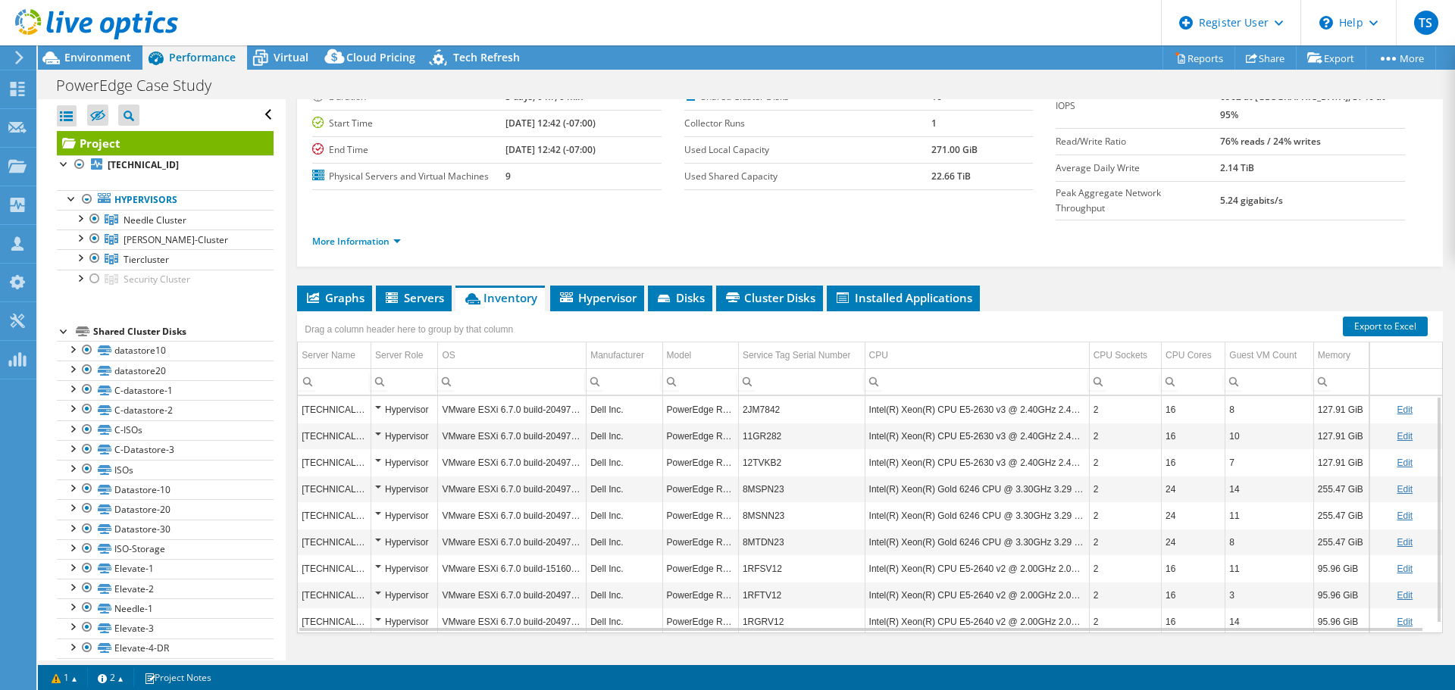
scroll to position [9, 0]
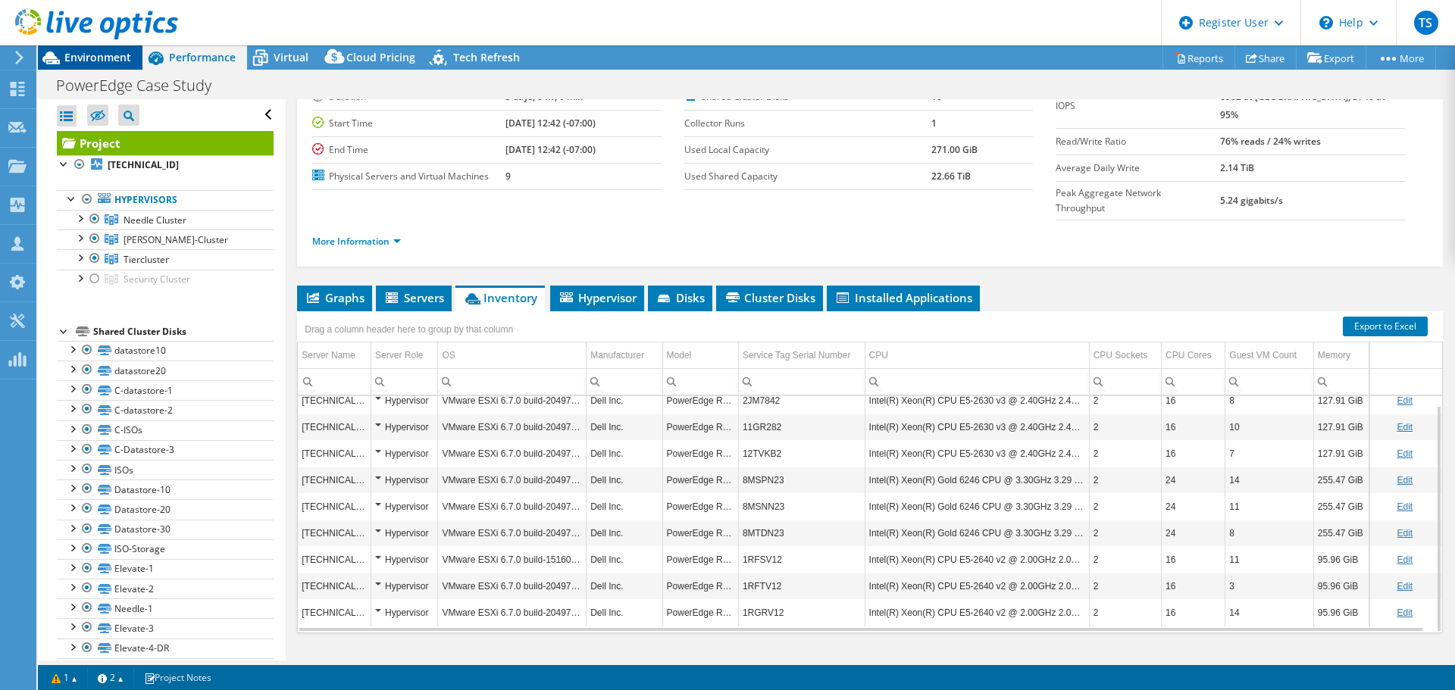
click at [95, 62] on span "Environment" at bounding box center [97, 57] width 67 height 14
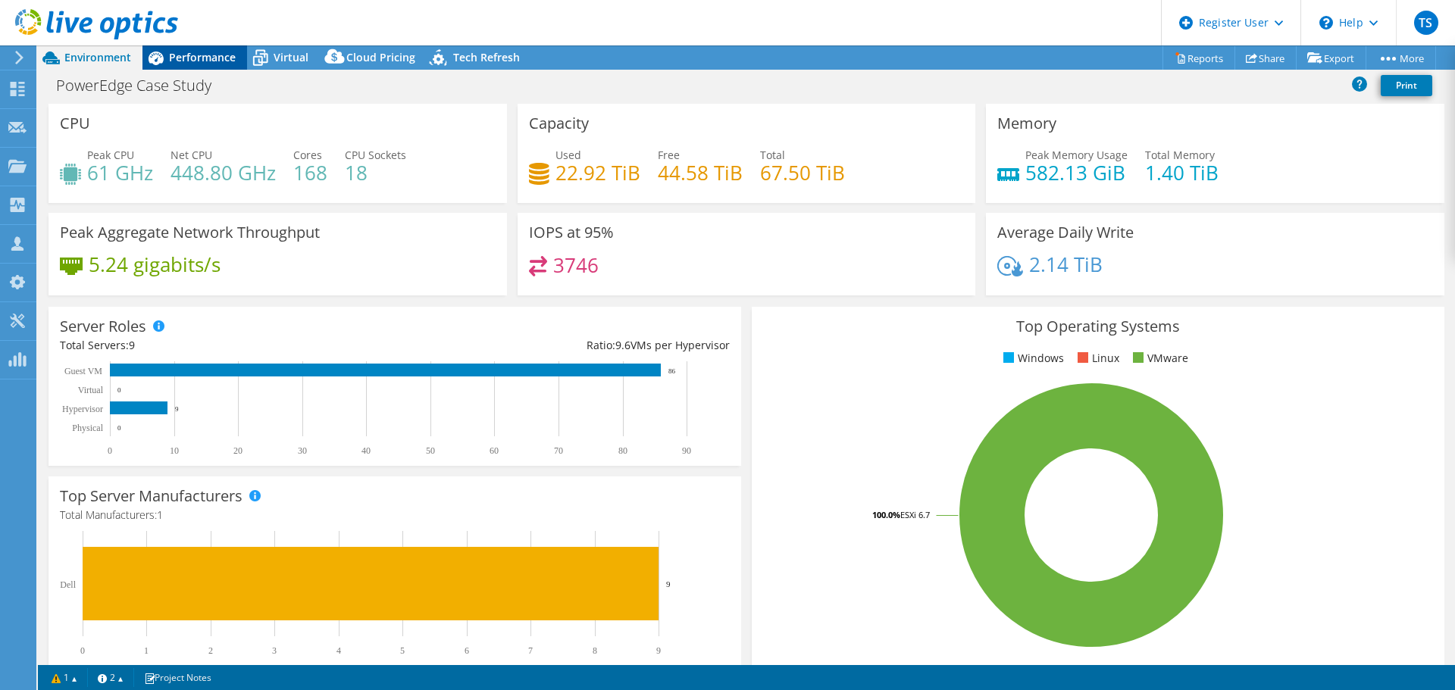
click at [215, 64] on div "Performance" at bounding box center [194, 57] width 105 height 24
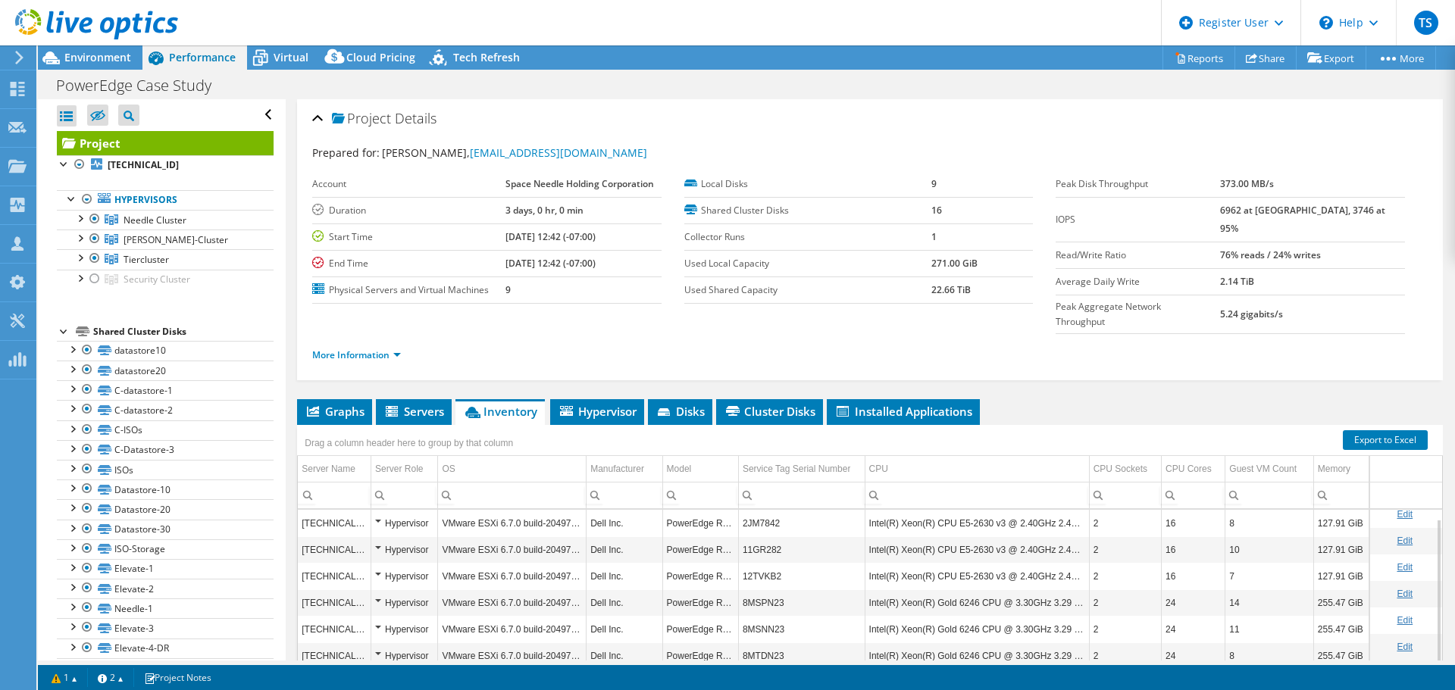
scroll to position [114, 0]
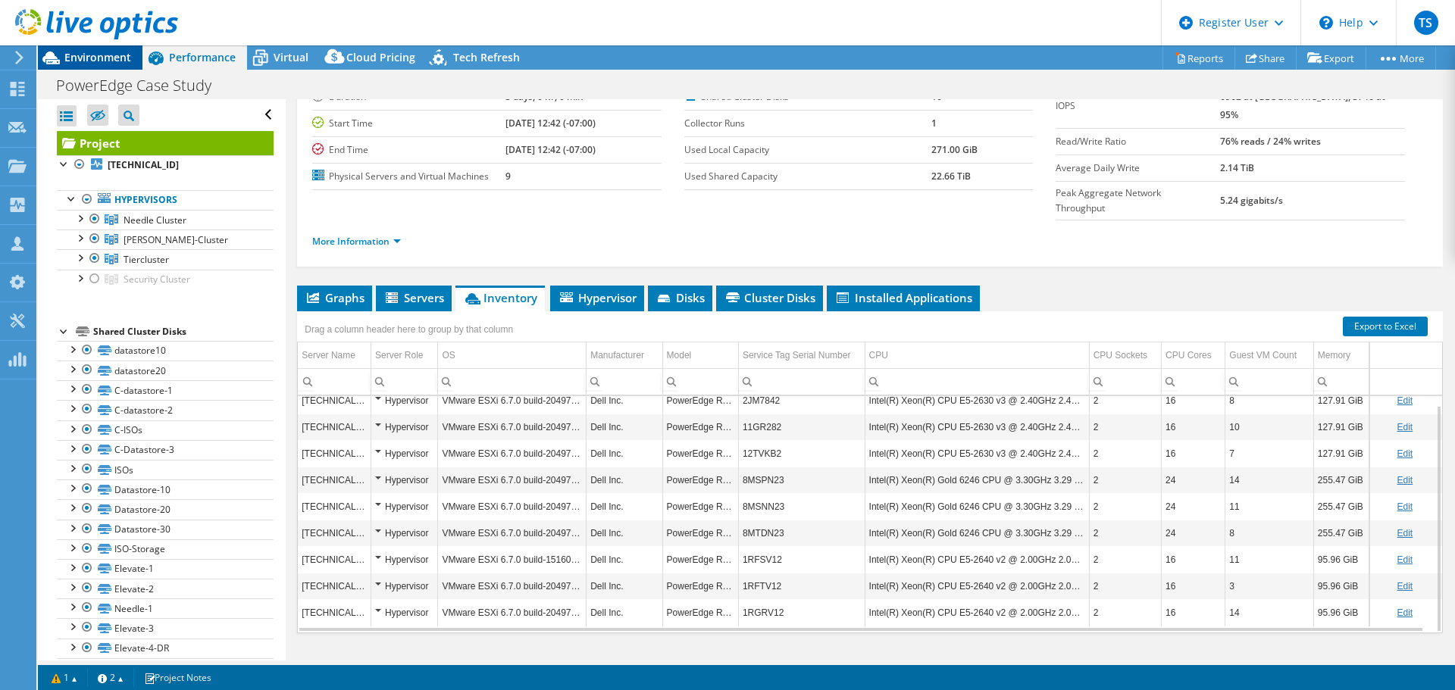
click at [120, 63] on span "Environment" at bounding box center [97, 57] width 67 height 14
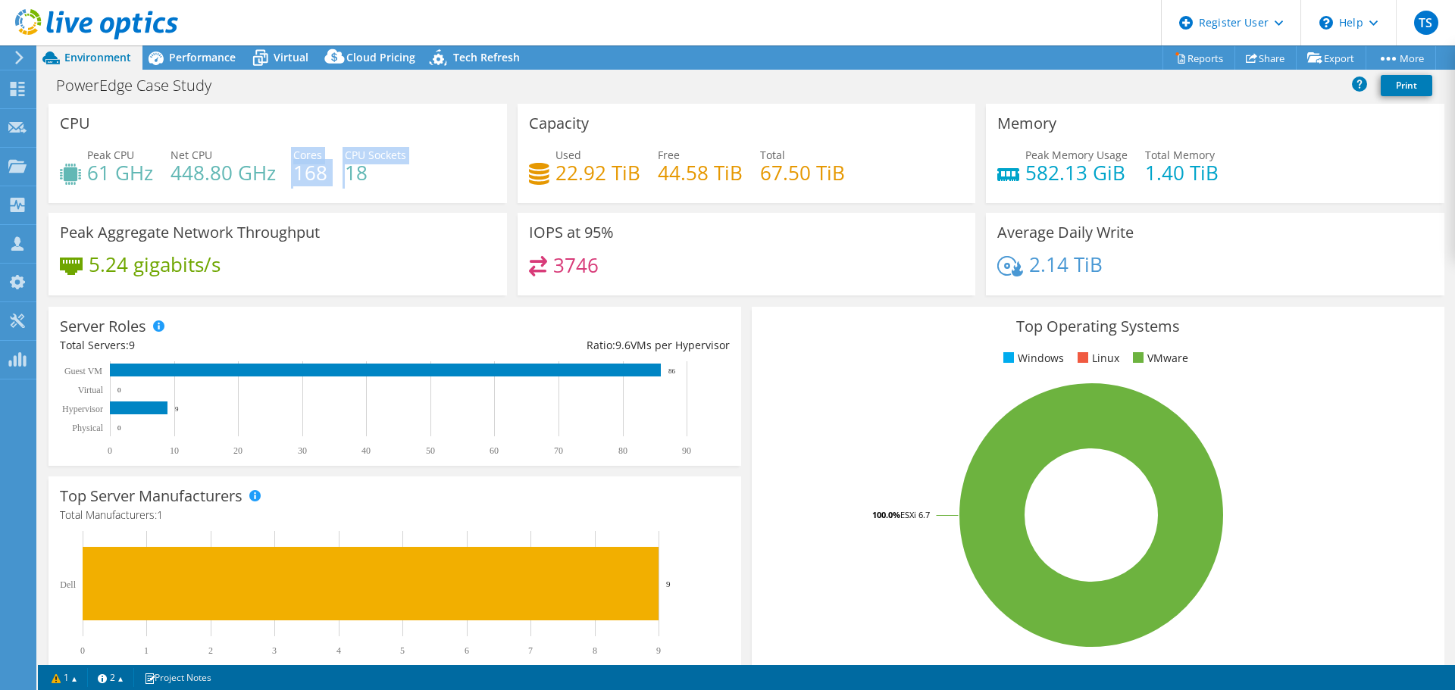
drag, startPoint x: 305, startPoint y: 171, endPoint x: 349, endPoint y: 171, distance: 44.7
click at [349, 171] on div "Peak CPU 61 GHz Net CPU 448.80 GHz Cores 168 CPU Sockets 18" at bounding box center [278, 171] width 436 height 49
click at [262, 156] on div "Net CPU 448.80 GHz" at bounding box center [222, 164] width 105 height 34
click at [194, 64] on span "Performance" at bounding box center [202, 57] width 67 height 14
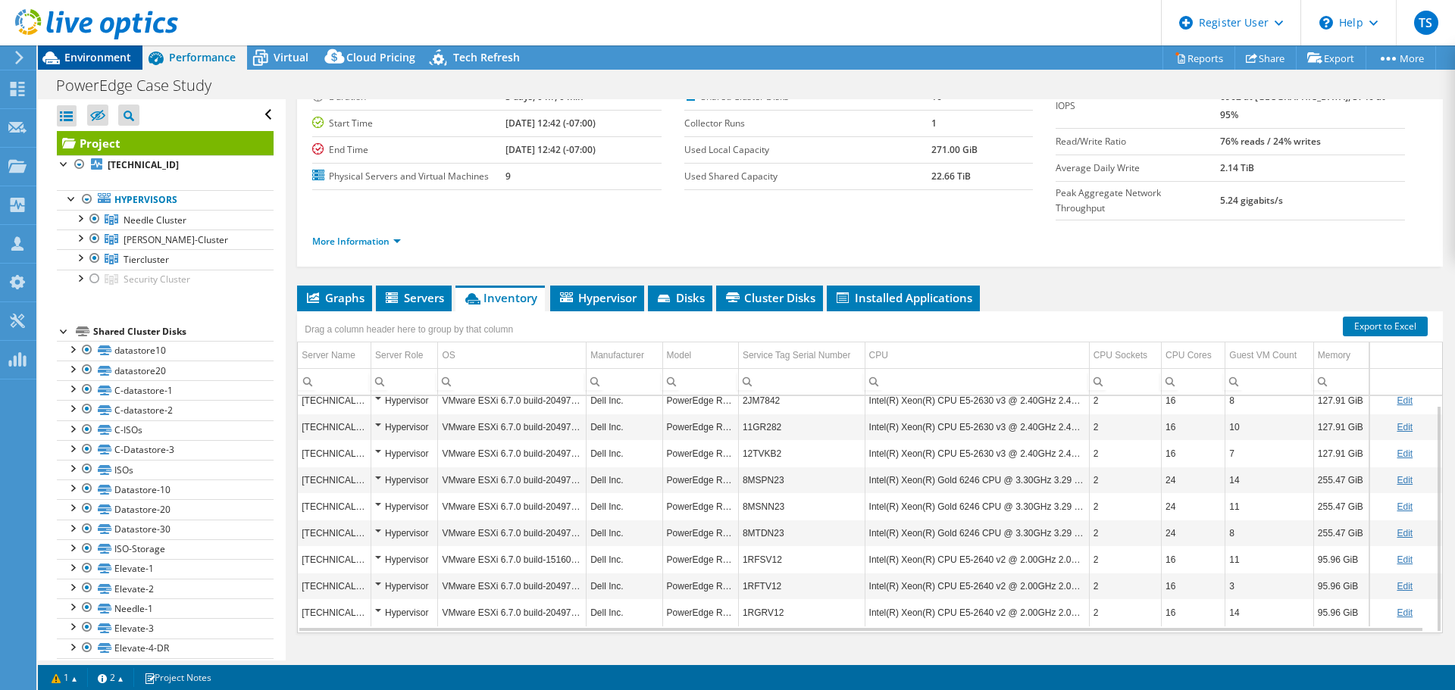
click at [128, 52] on span "Environment" at bounding box center [97, 57] width 67 height 14
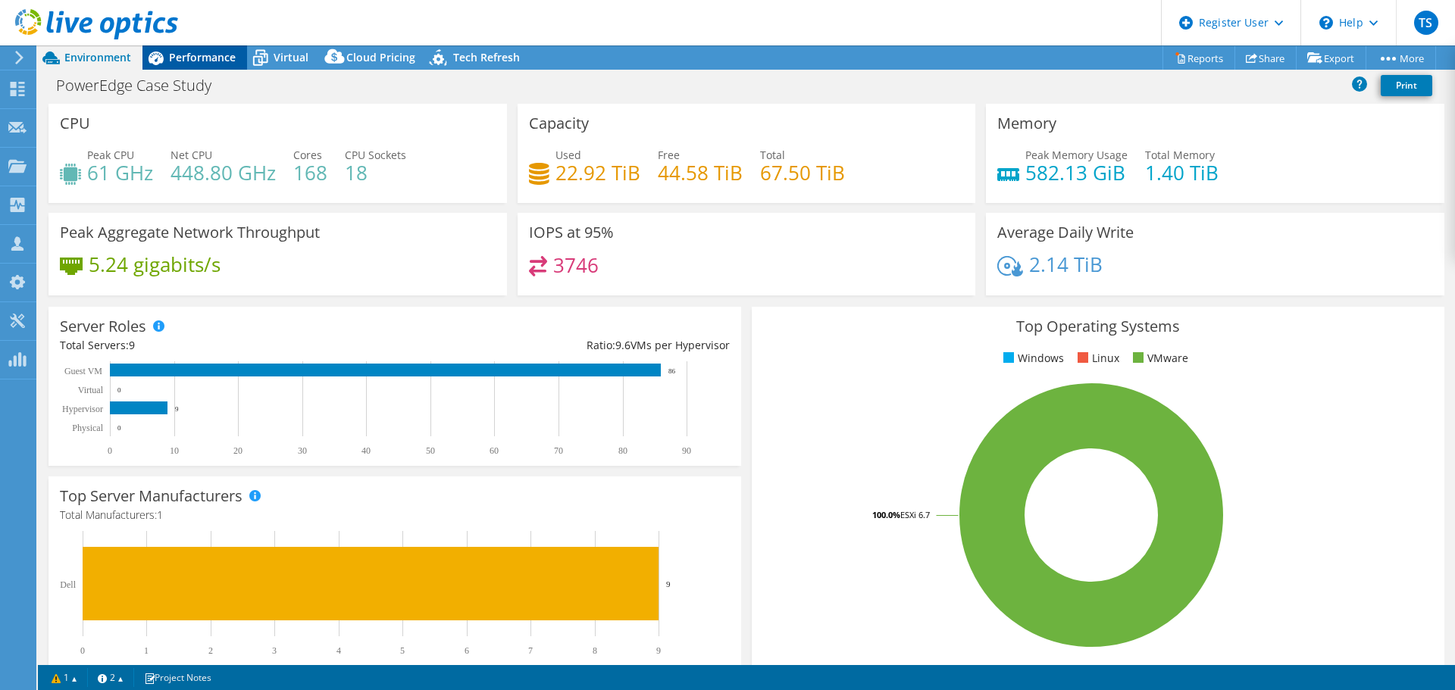
click at [178, 52] on span "Performance" at bounding box center [202, 57] width 67 height 14
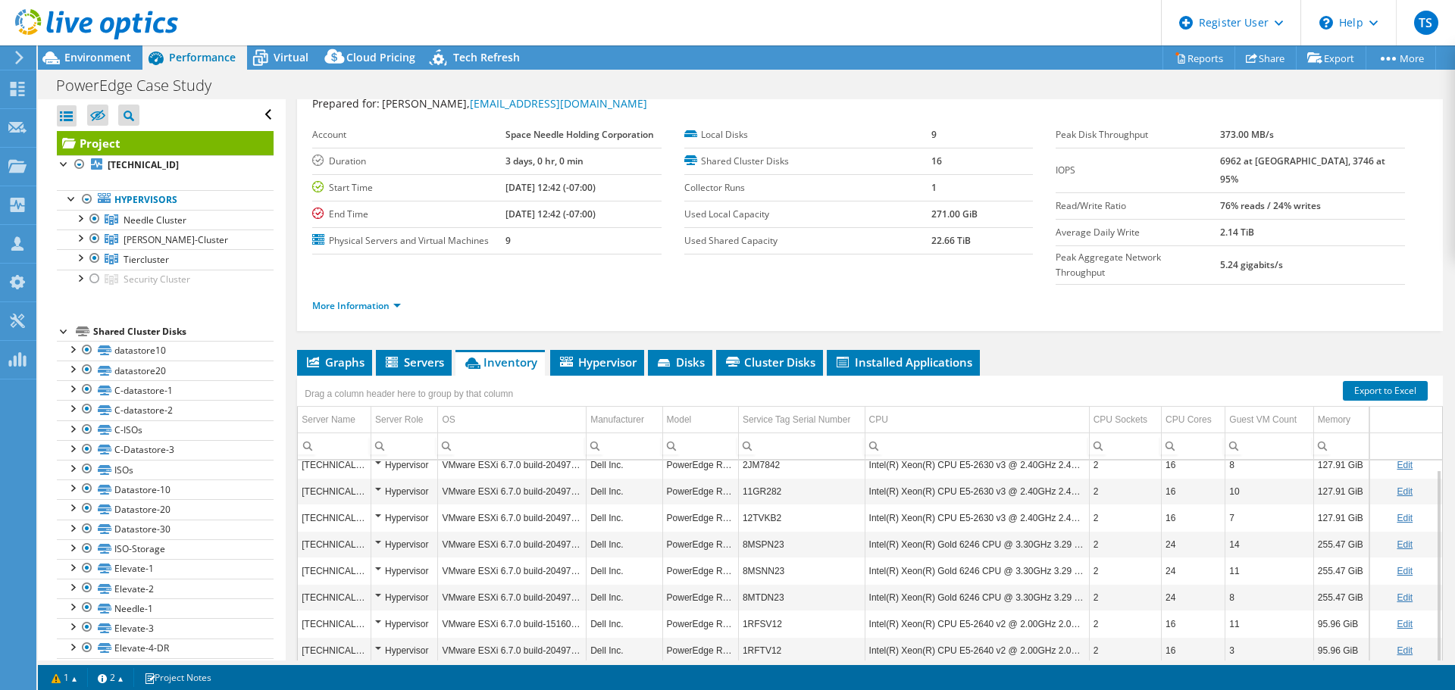
scroll to position [76, 0]
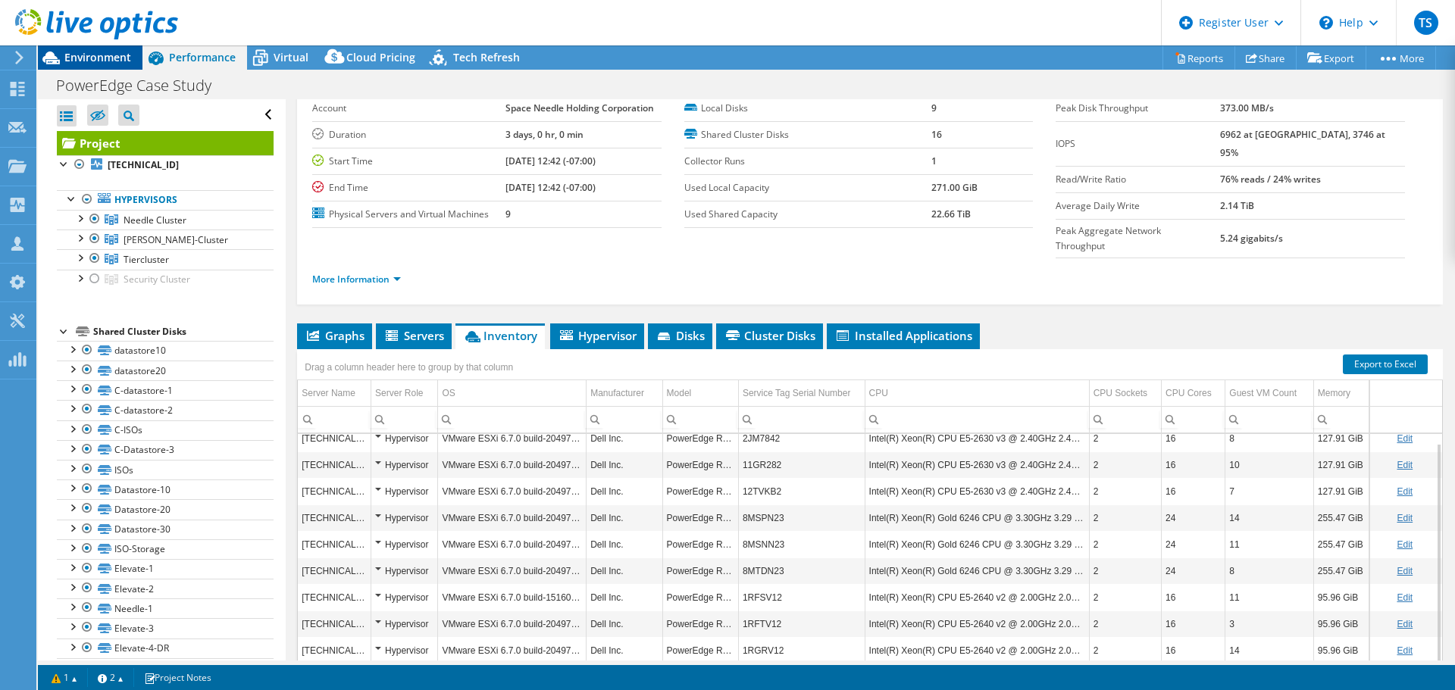
click at [95, 55] on span "Environment" at bounding box center [97, 57] width 67 height 14
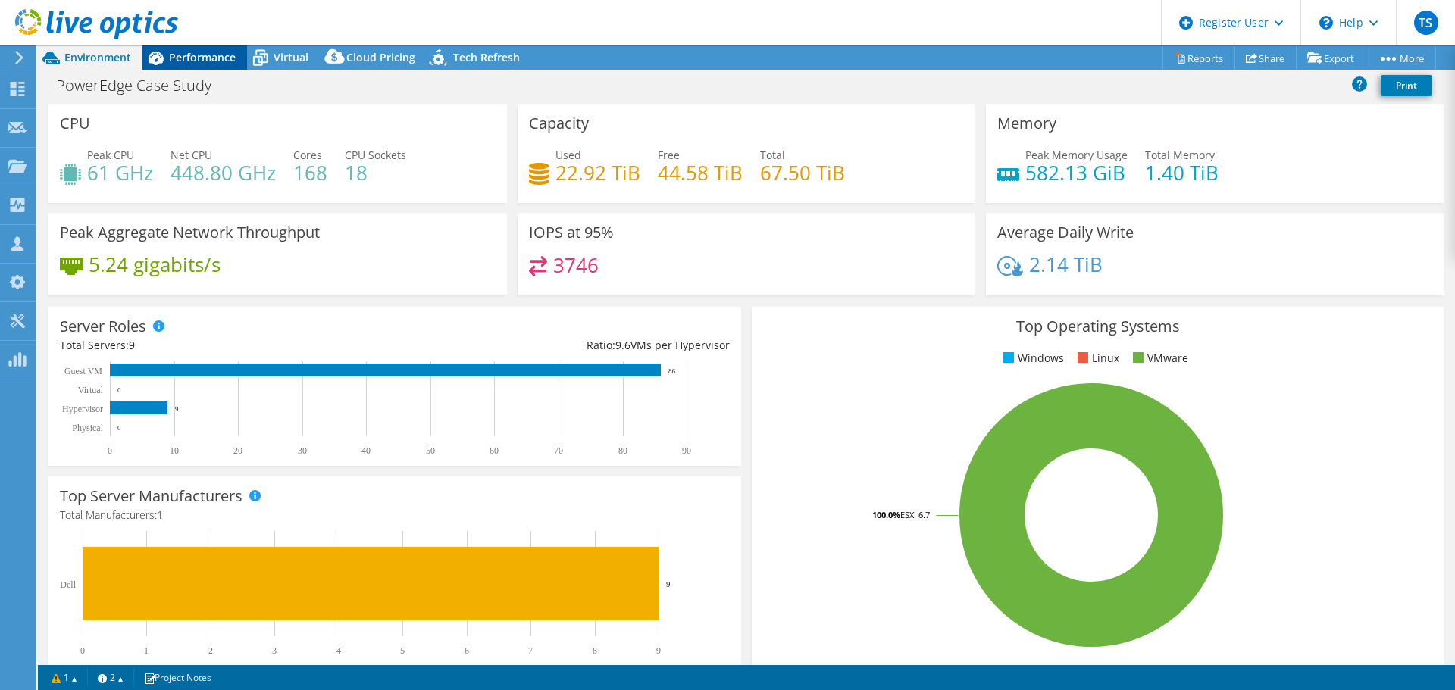
click at [165, 64] on icon at bounding box center [155, 58] width 27 height 27
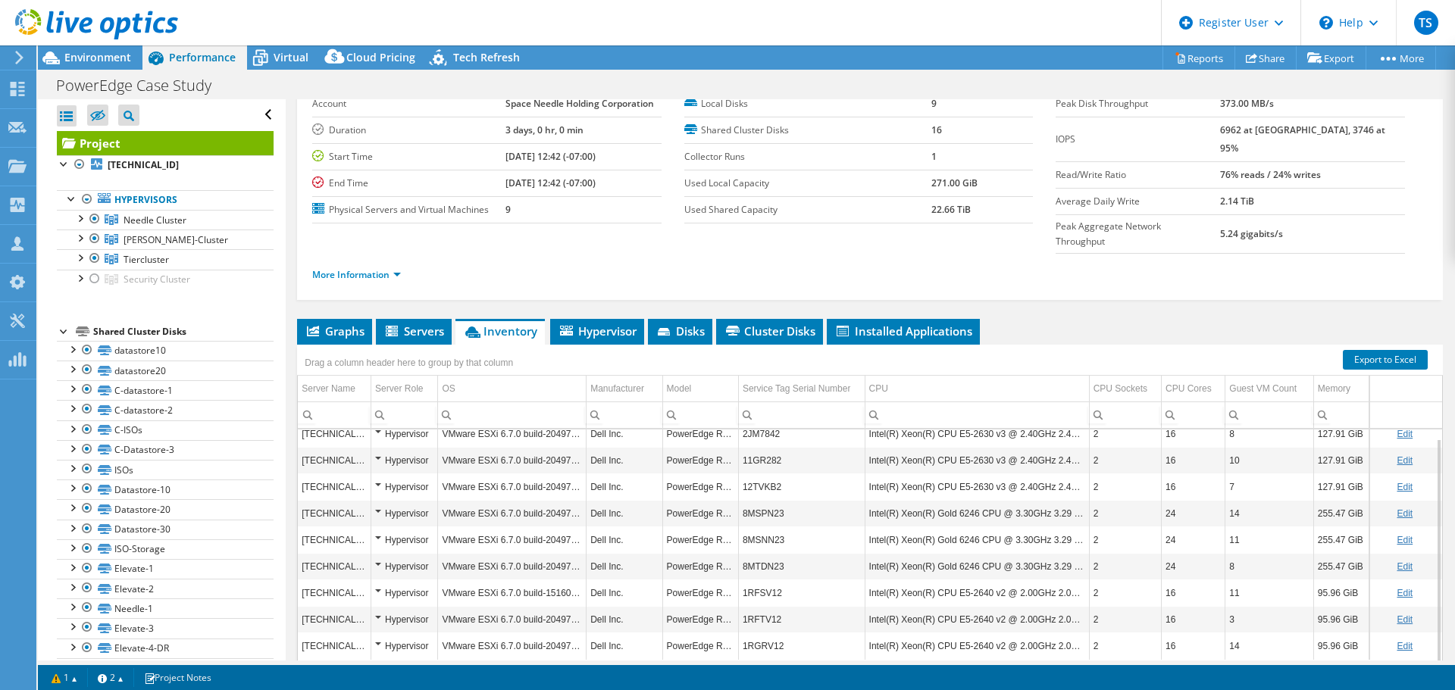
scroll to position [114, 0]
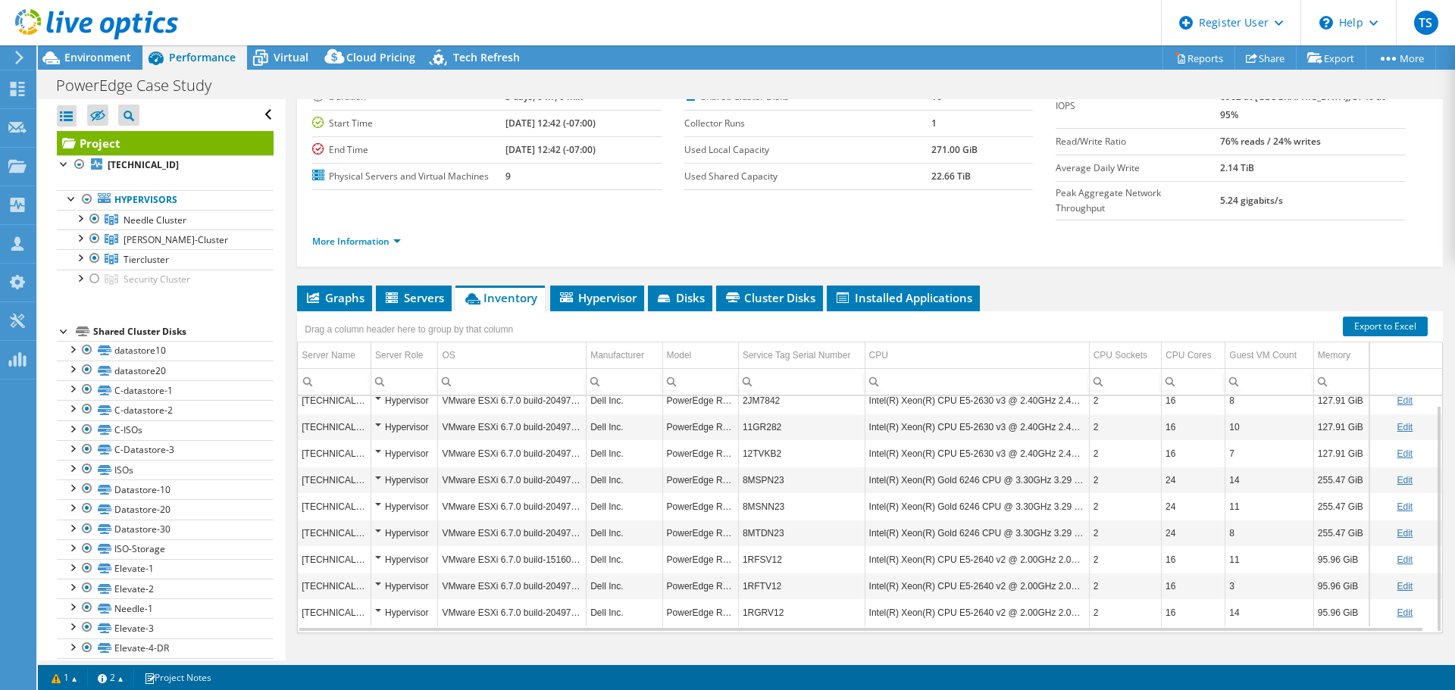
click at [635, 623] on div "Graphs Servers Inventory Hypervisor Disks Cluster Disks Installed Applications …" at bounding box center [869, 475] width 1145 height 379
click at [72, 54] on span "Environment" at bounding box center [97, 57] width 67 height 14
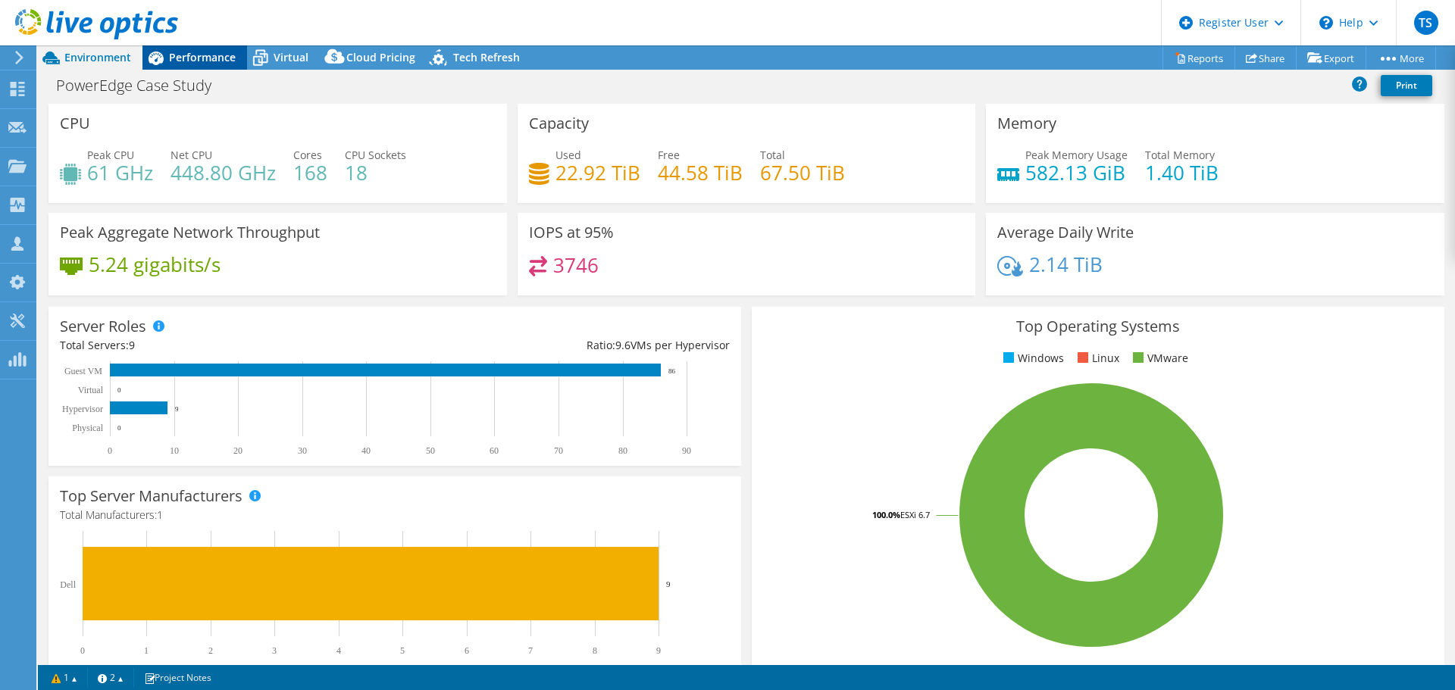
click at [214, 52] on span "Performance" at bounding box center [202, 57] width 67 height 14
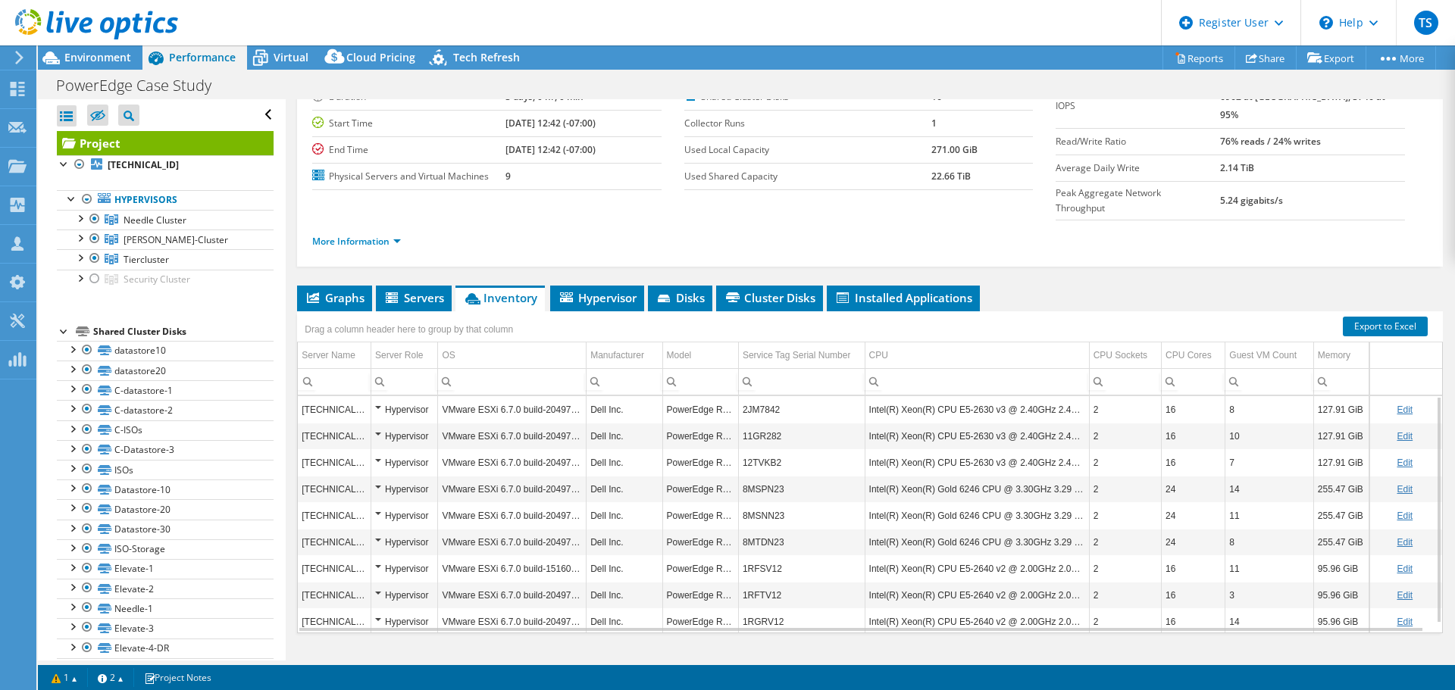
click at [130, 48] on div at bounding box center [89, 25] width 178 height 51
click at [134, 61] on div "Environment" at bounding box center [90, 57] width 105 height 24
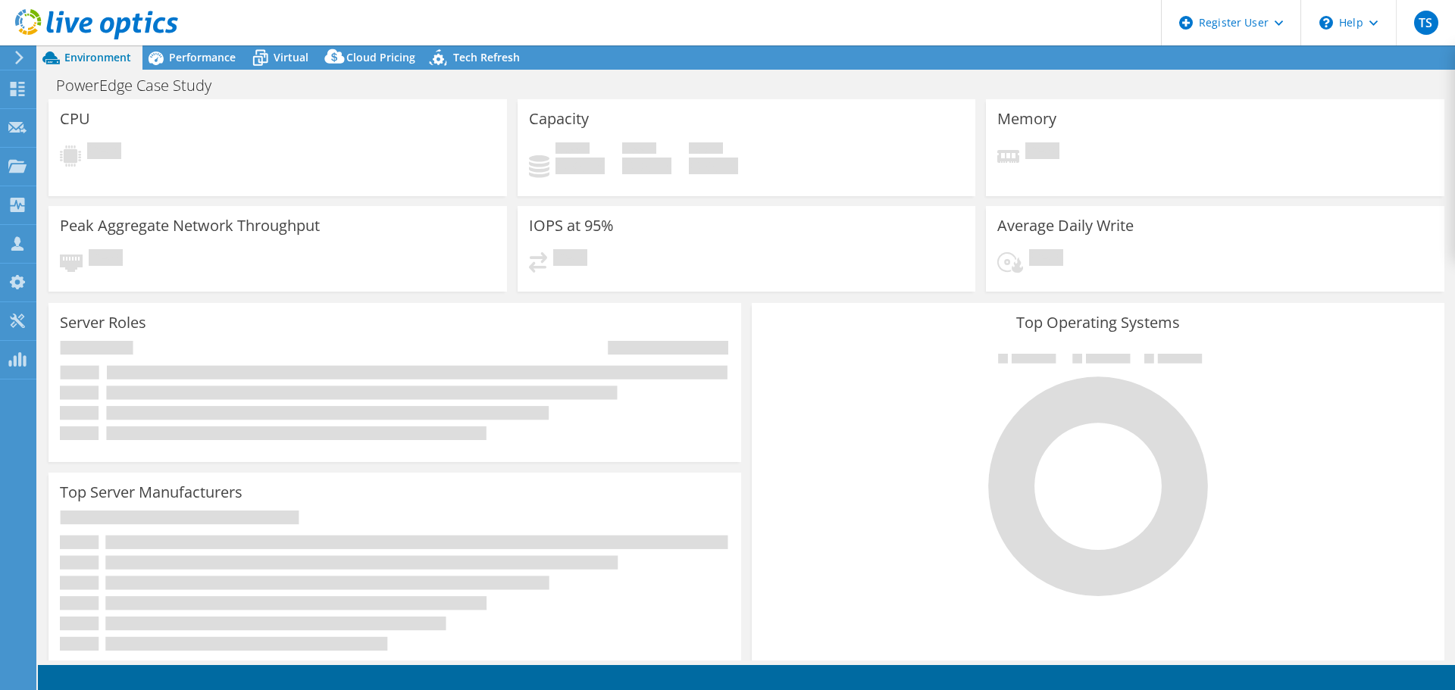
select select "USD"
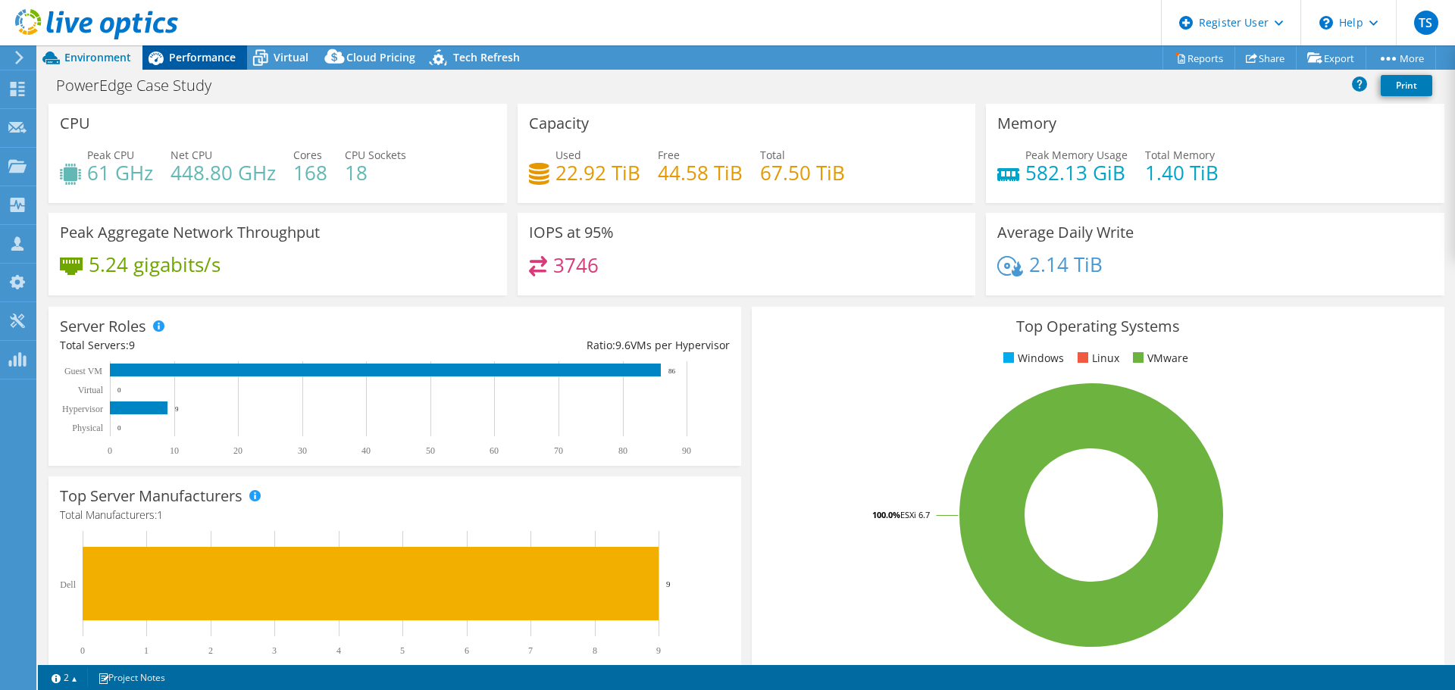
click at [196, 55] on span "Performance" at bounding box center [202, 57] width 67 height 14
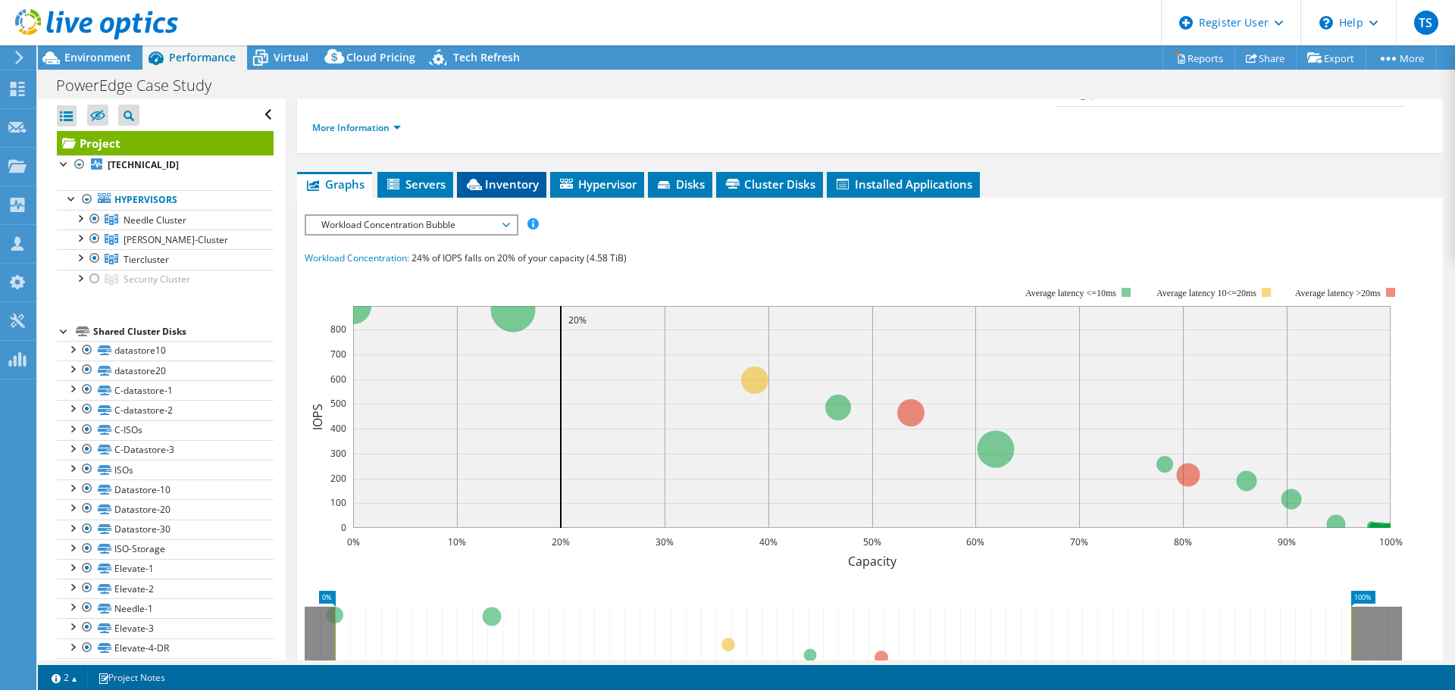
click at [502, 172] on li "Inventory" at bounding box center [501, 185] width 89 height 26
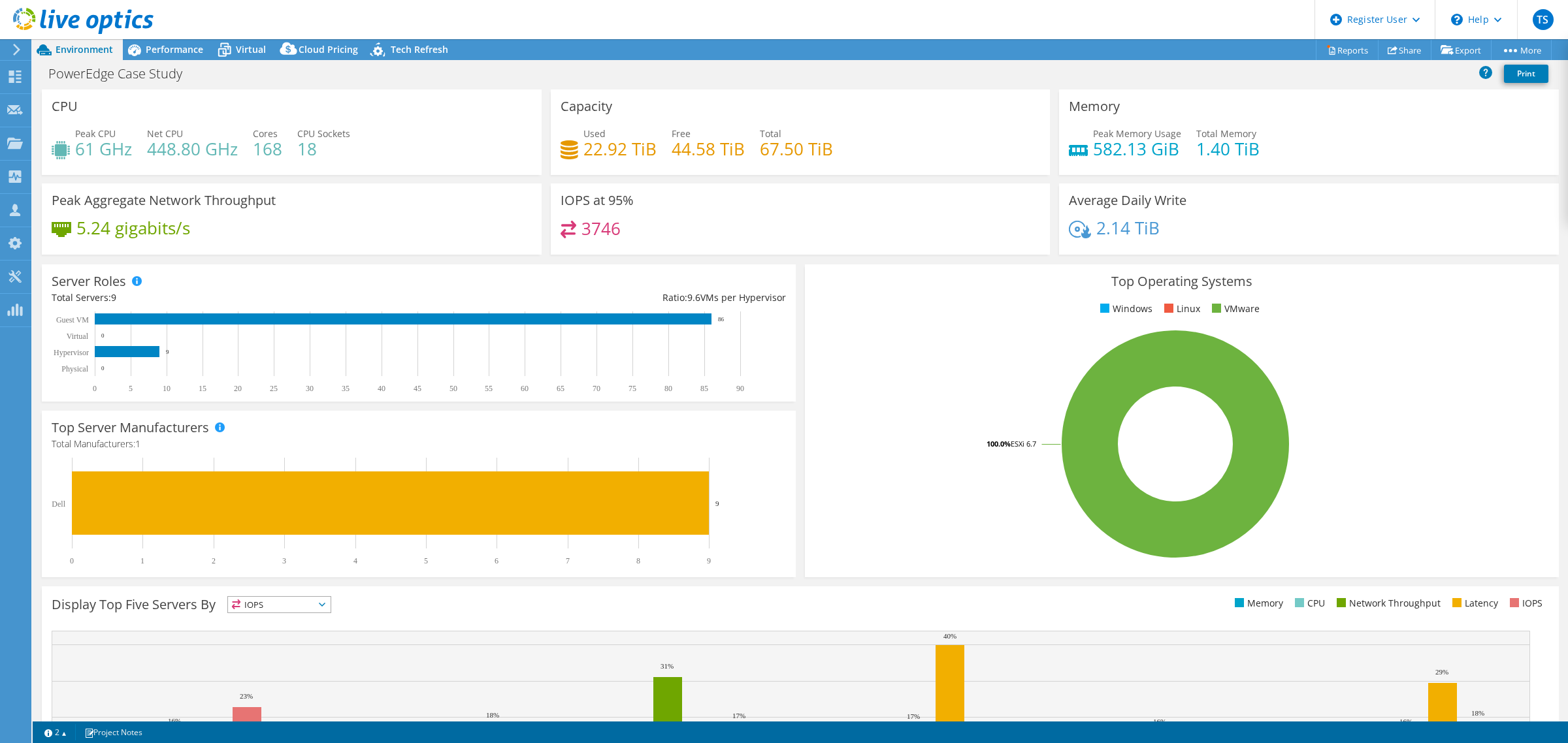
select select "USD"
